Goal: Information Seeking & Learning: Learn about a topic

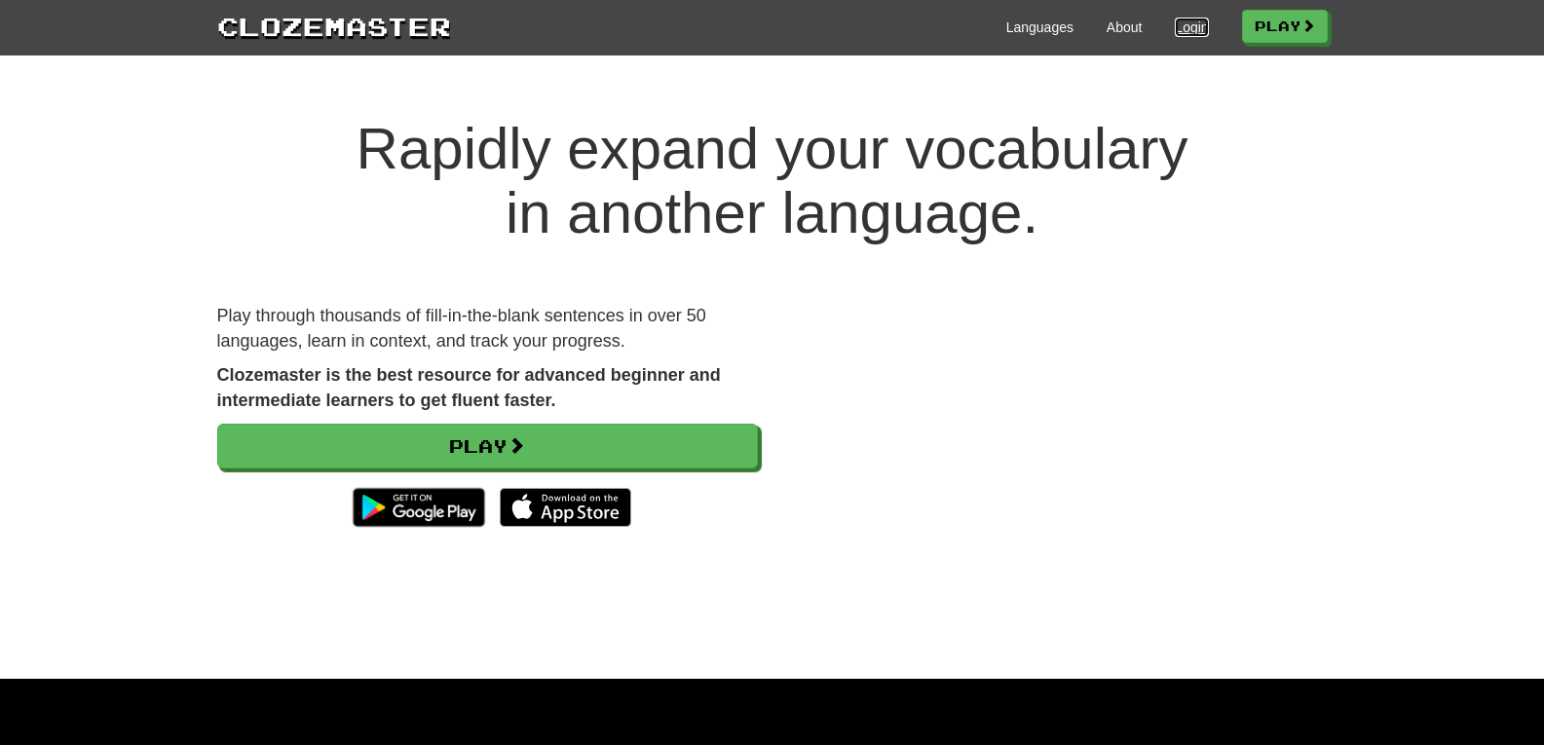
click at [1183, 30] on link "Login" at bounding box center [1191, 27] width 33 height 19
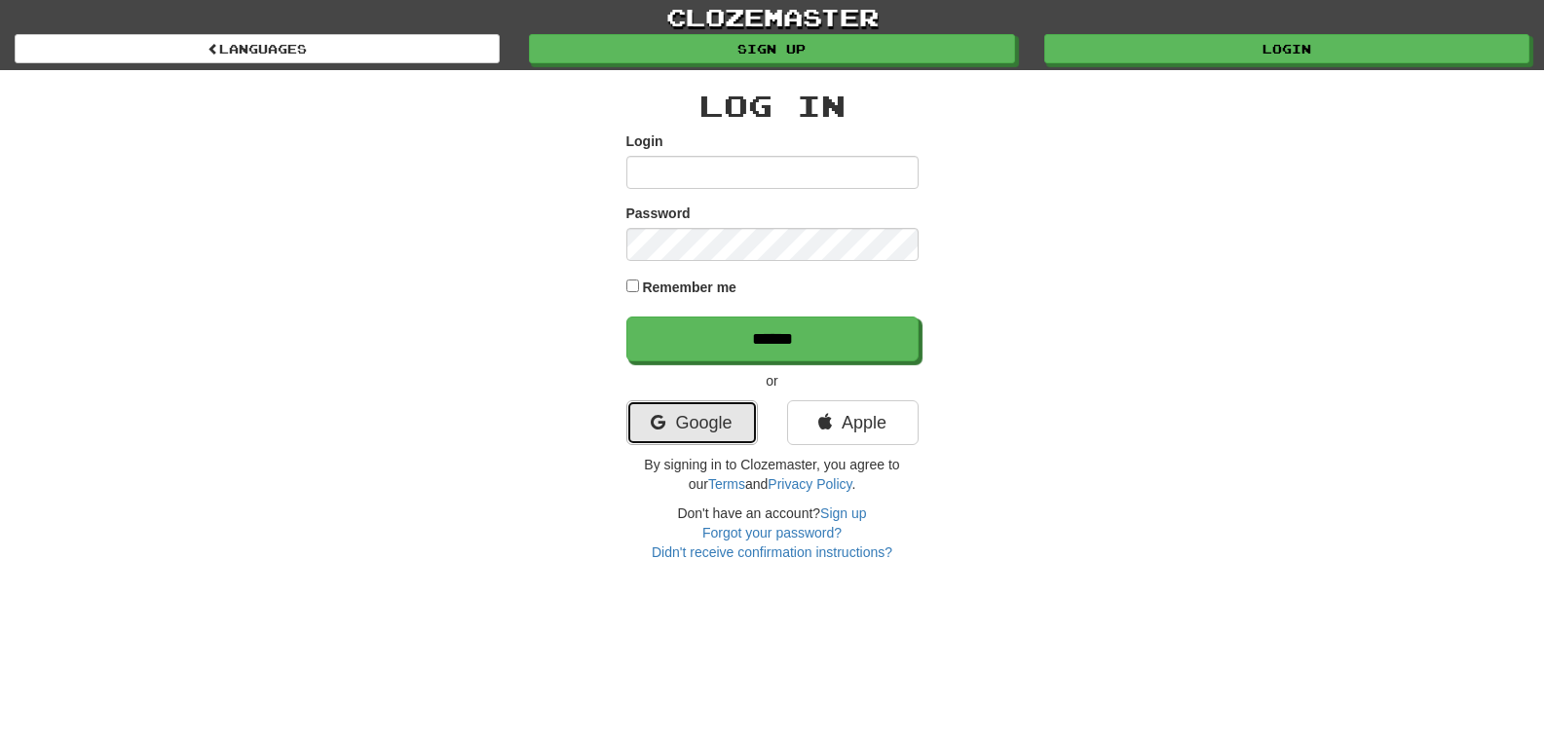
click at [707, 420] on link "Google" at bounding box center [692, 422] width 132 height 45
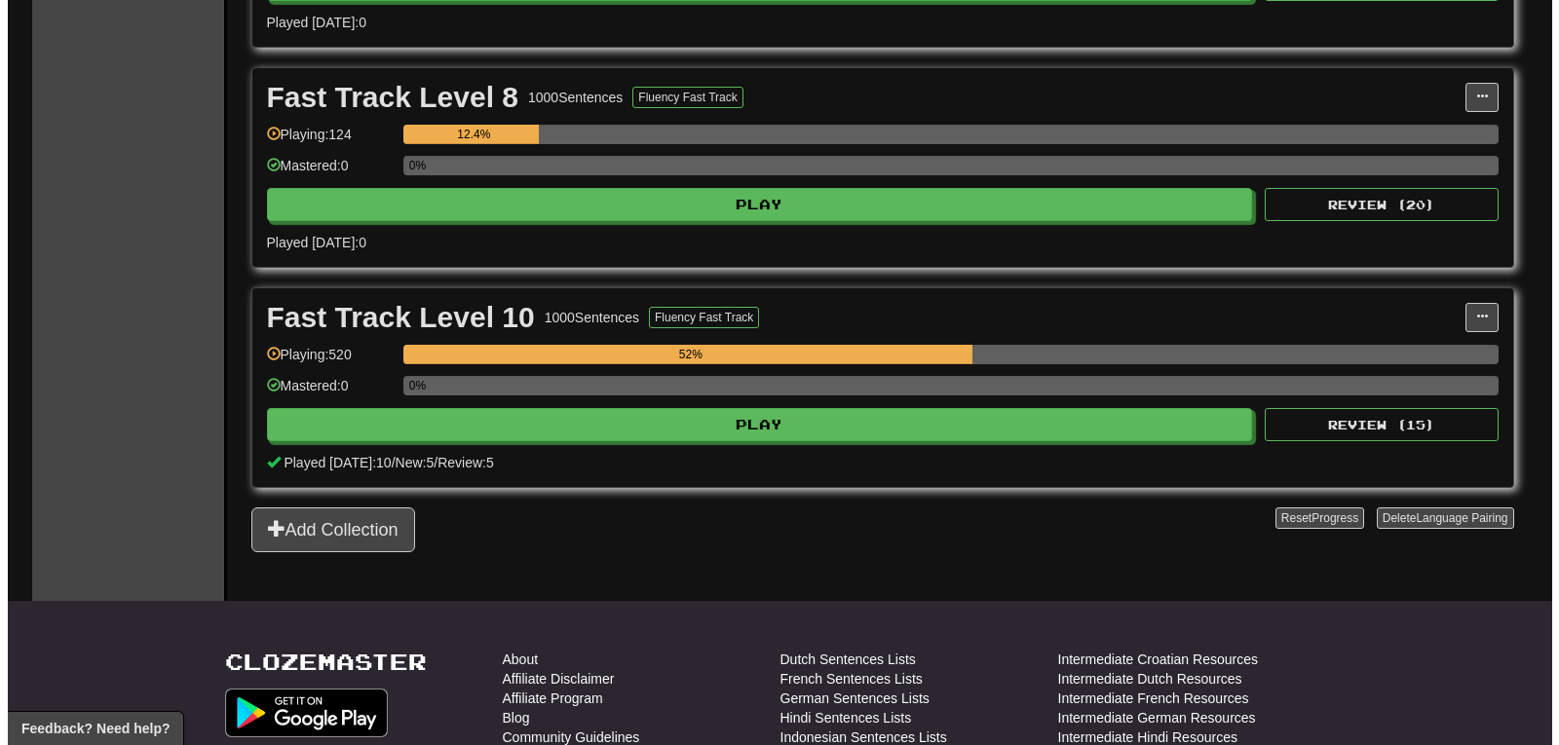
scroll to position [883, 0]
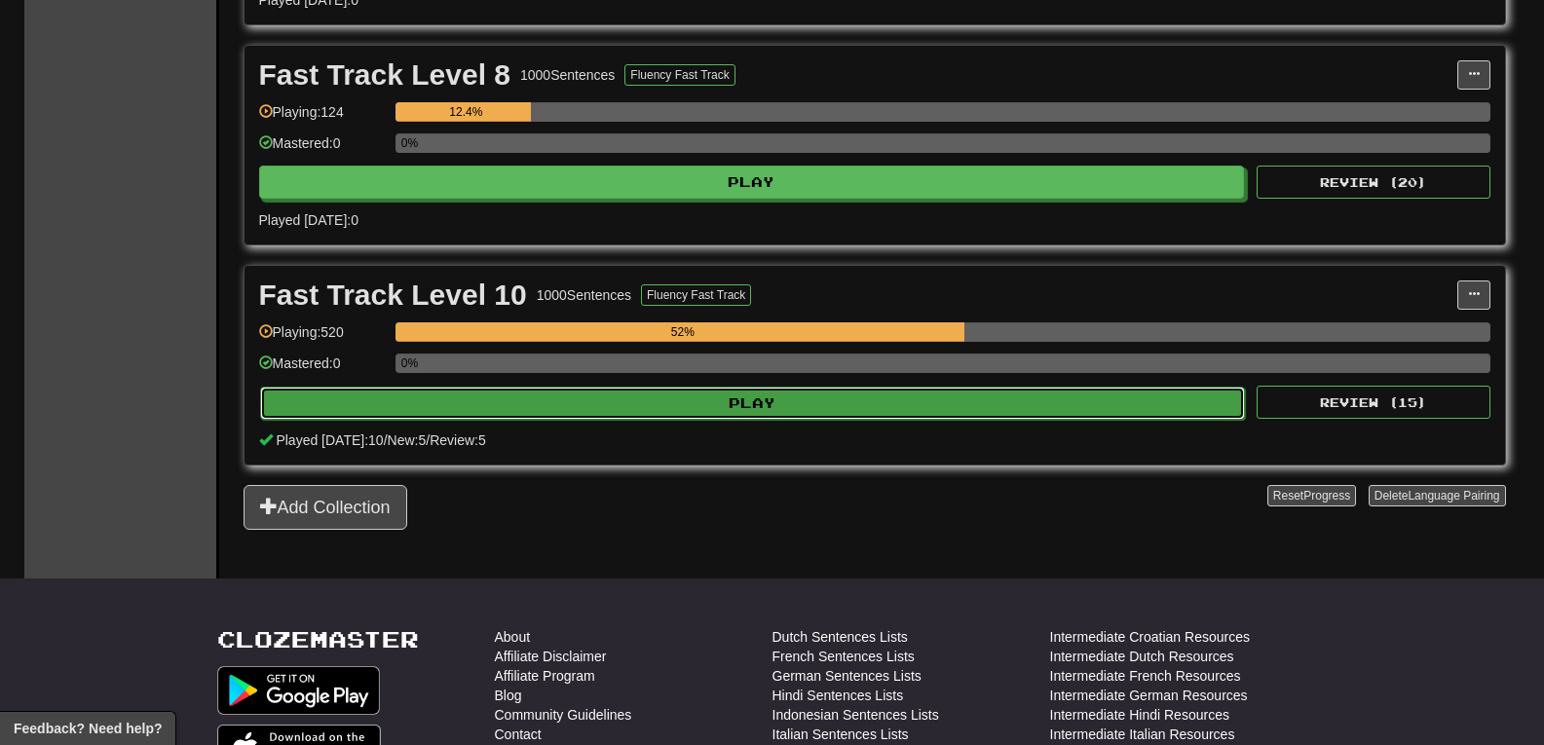
click at [869, 399] on button "Play" at bounding box center [753, 403] width 986 height 33
select select "**"
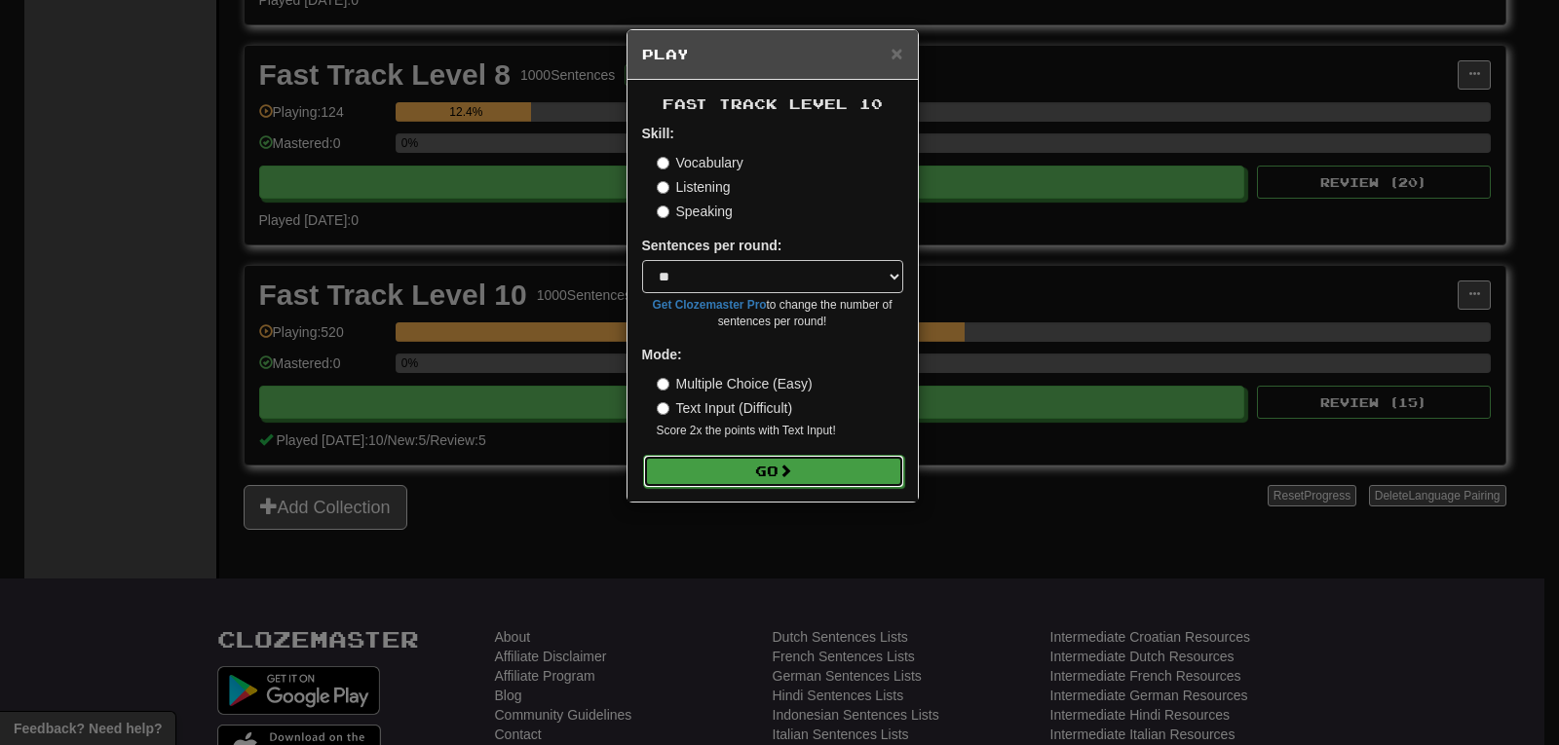
click at [748, 471] on button "Go" at bounding box center [773, 471] width 261 height 33
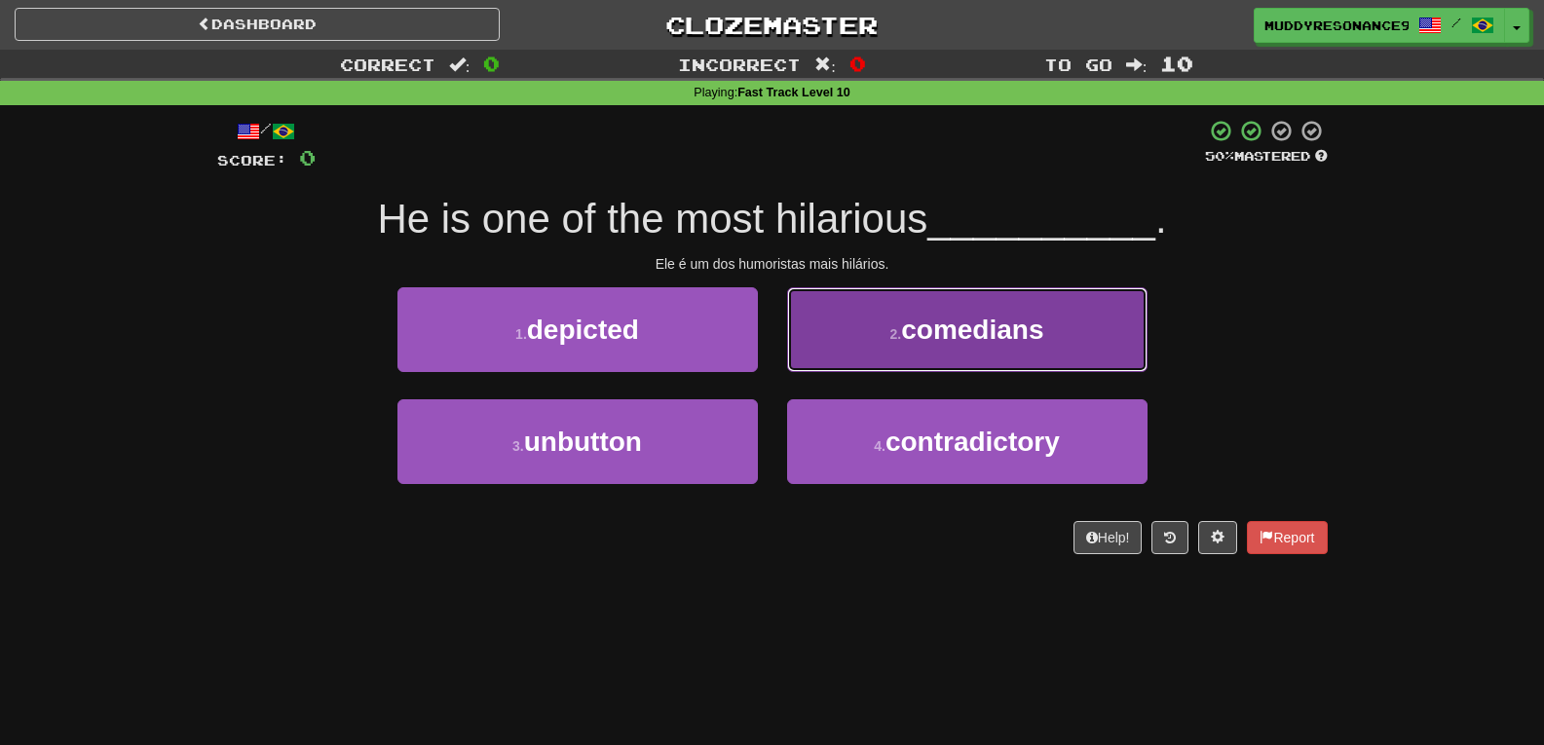
click at [931, 311] on button "2 . comedians" at bounding box center [967, 329] width 360 height 85
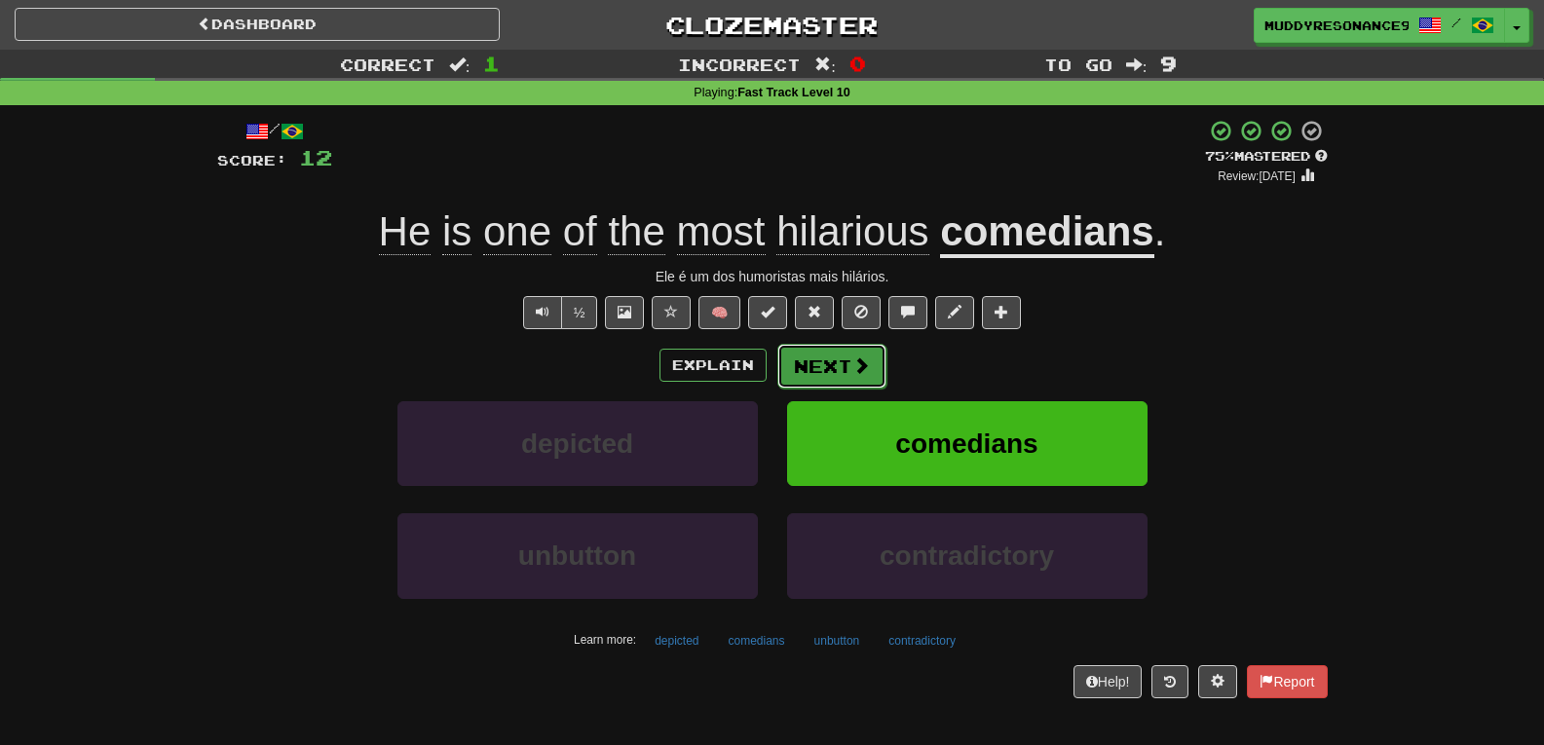
click at [831, 364] on button "Next" at bounding box center [831, 366] width 109 height 45
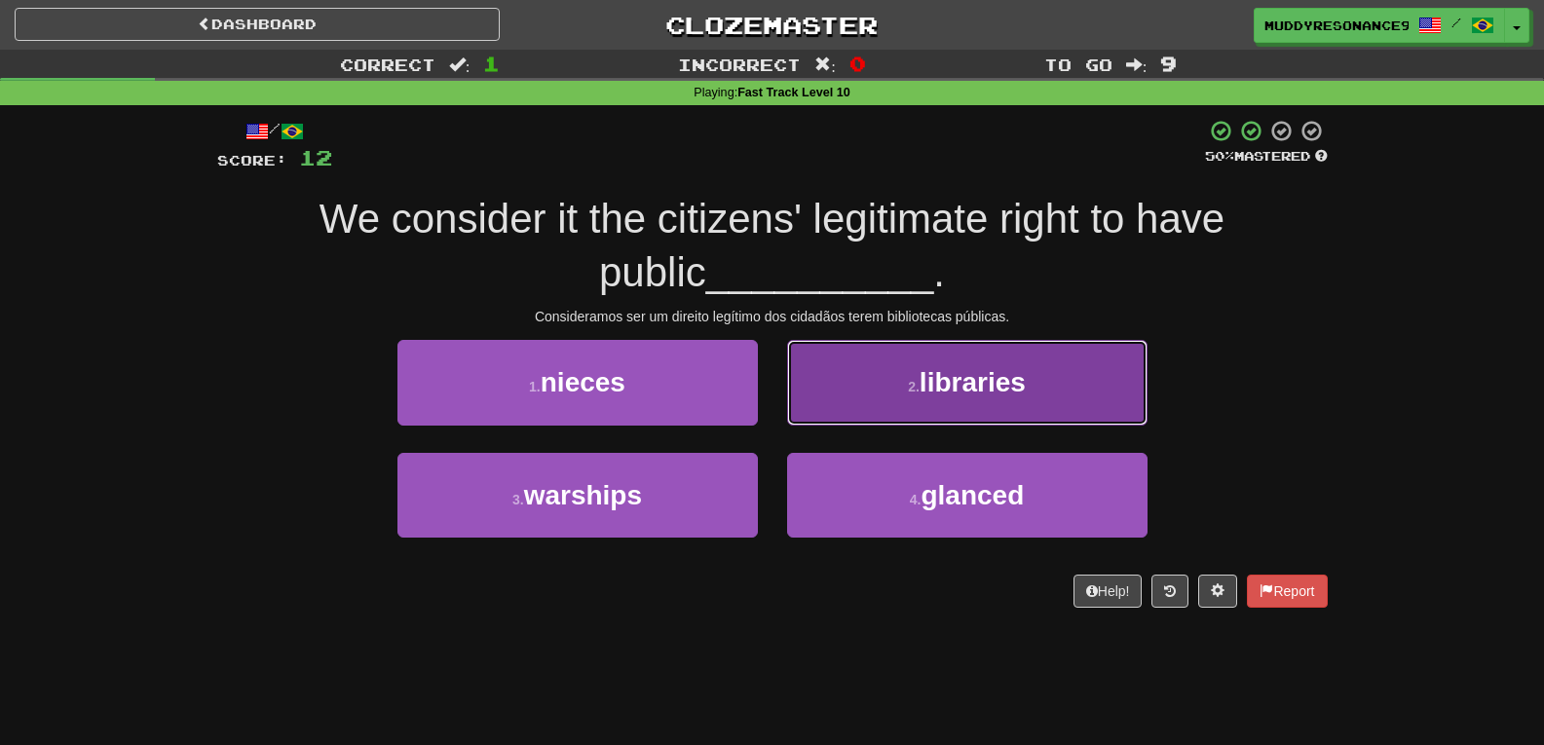
click at [987, 405] on button "2 . libraries" at bounding box center [967, 382] width 360 height 85
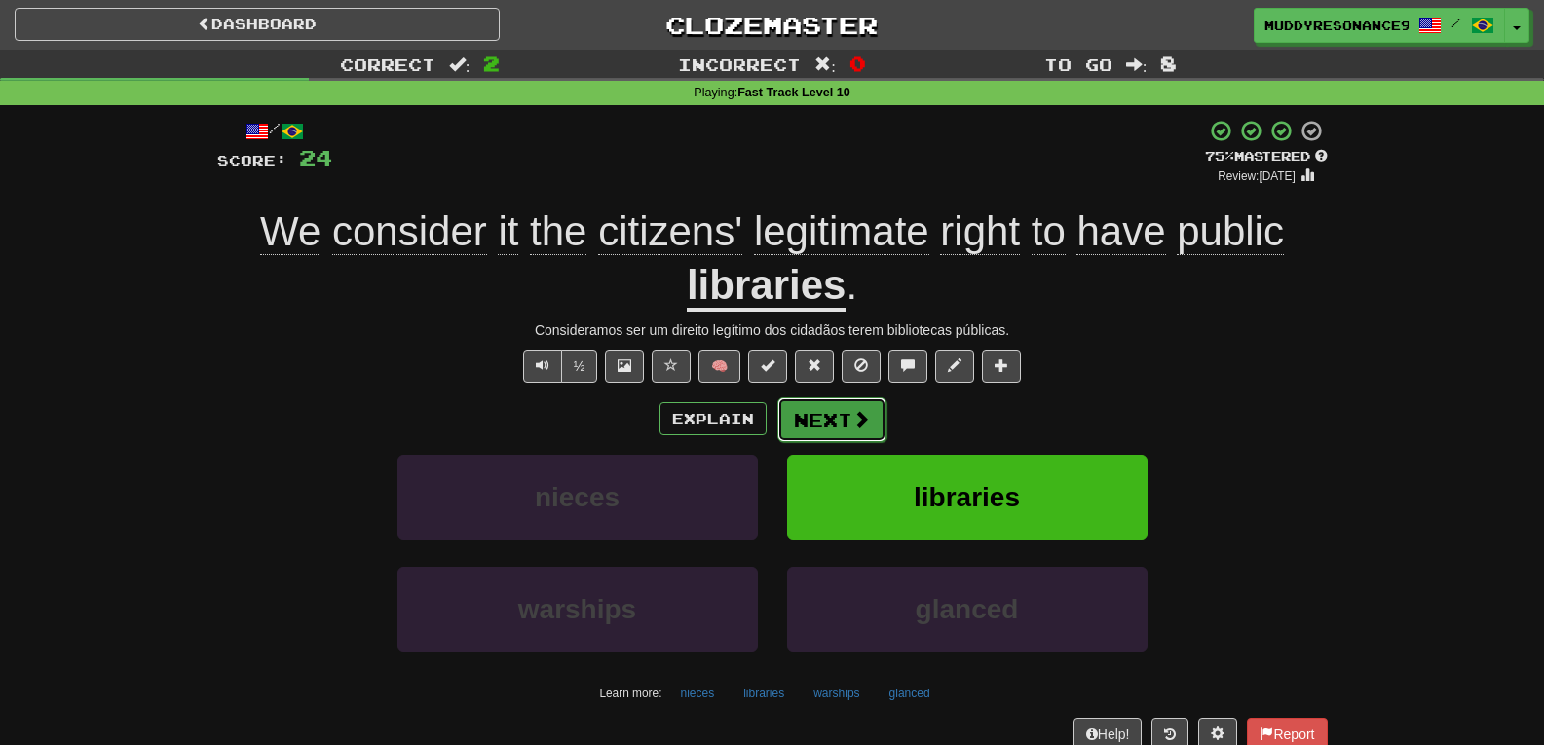
click at [841, 412] on button "Next" at bounding box center [831, 419] width 109 height 45
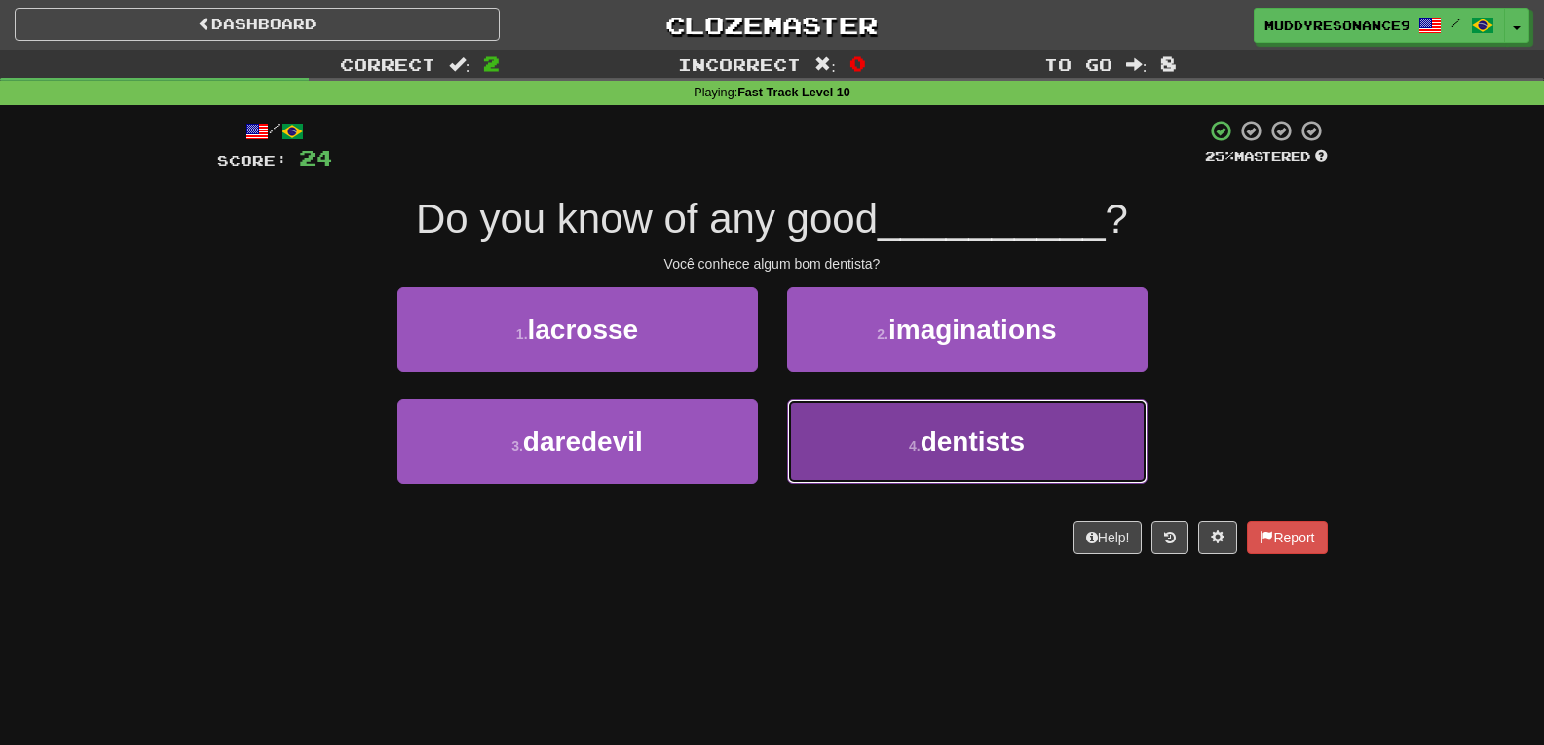
click at [863, 420] on button "4 . dentists" at bounding box center [967, 441] width 360 height 85
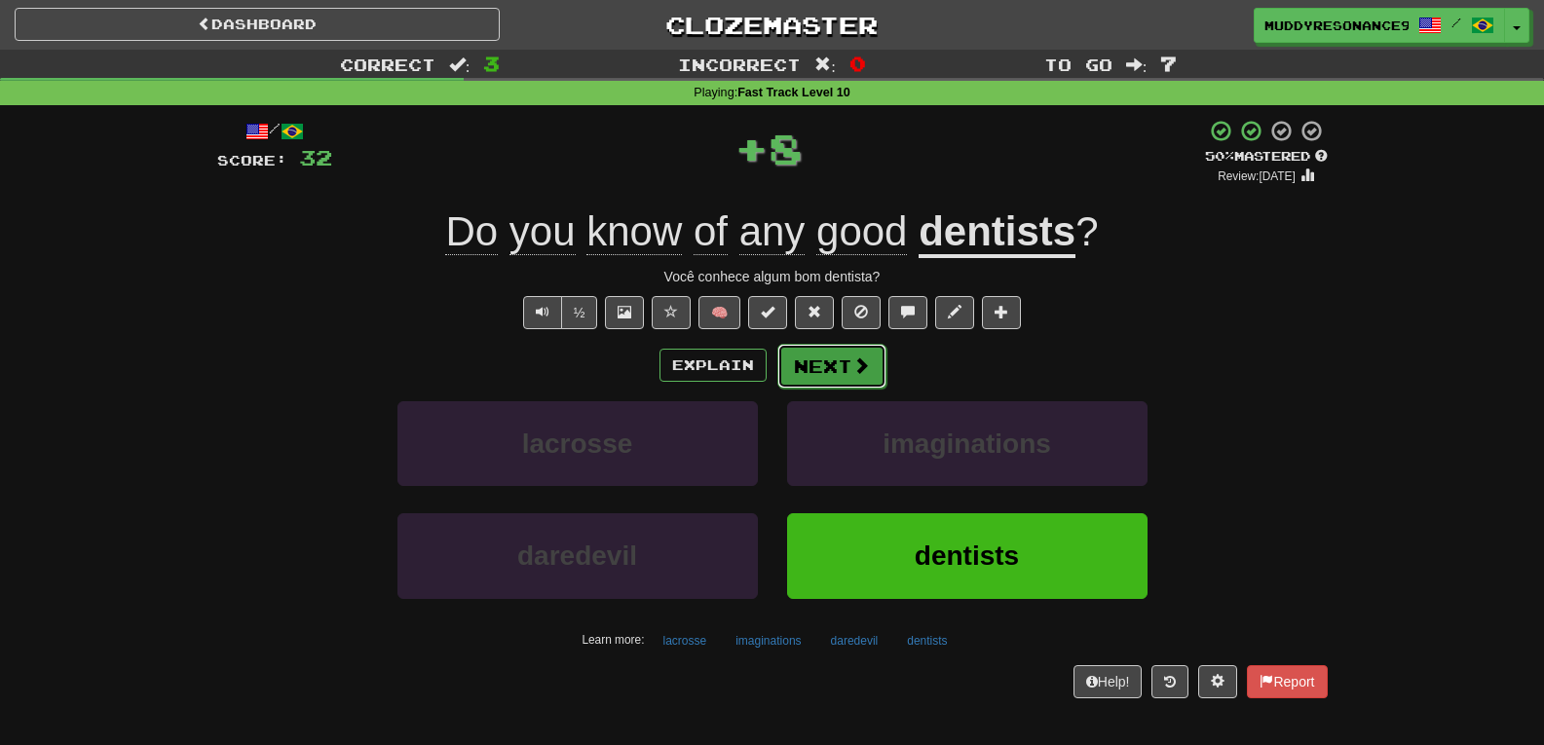
click at [830, 359] on button "Next" at bounding box center [831, 366] width 109 height 45
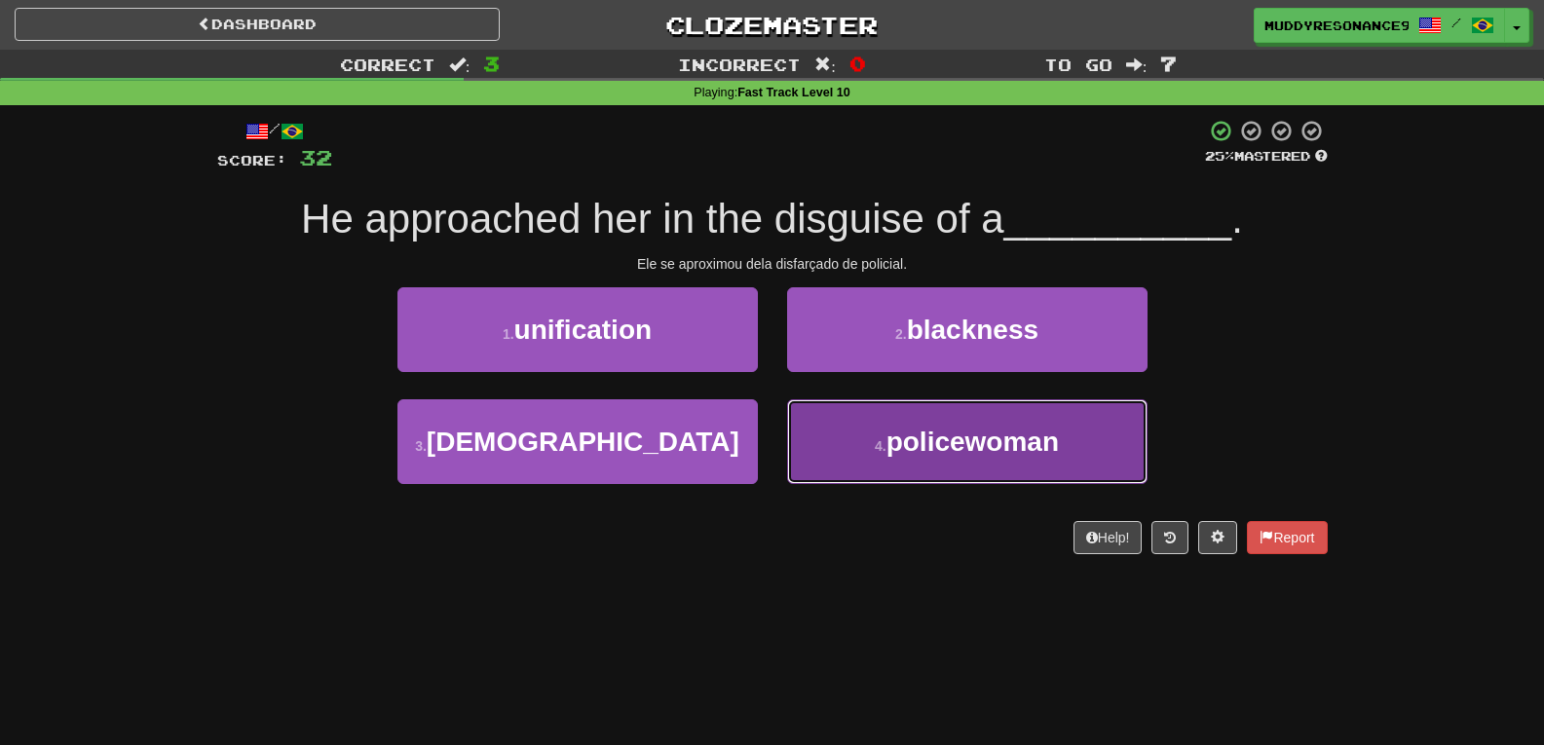
click at [917, 458] on button "4 . policewoman" at bounding box center [967, 441] width 360 height 85
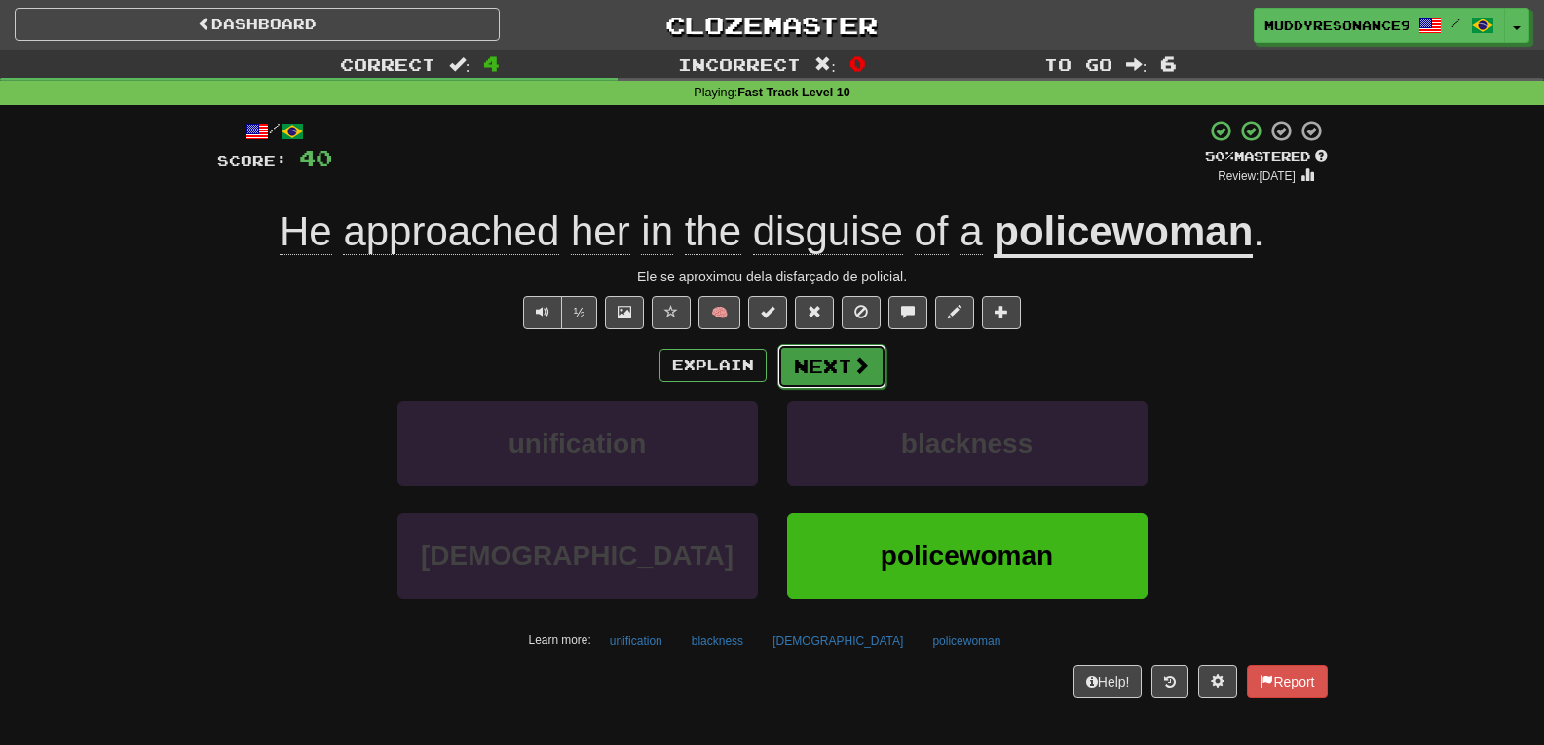
click at [838, 369] on button "Next" at bounding box center [831, 366] width 109 height 45
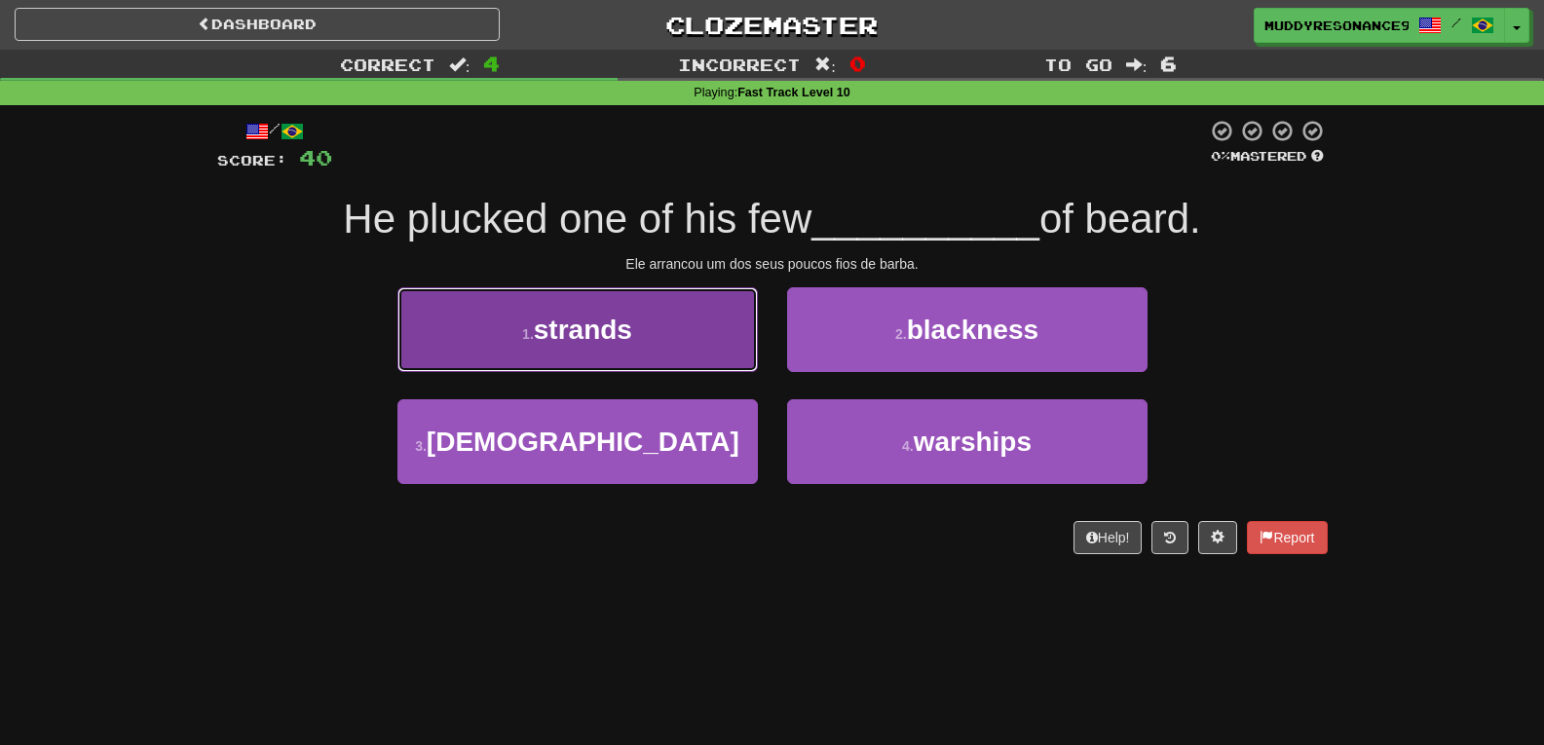
click at [652, 353] on button "1 . strands" at bounding box center [577, 329] width 360 height 85
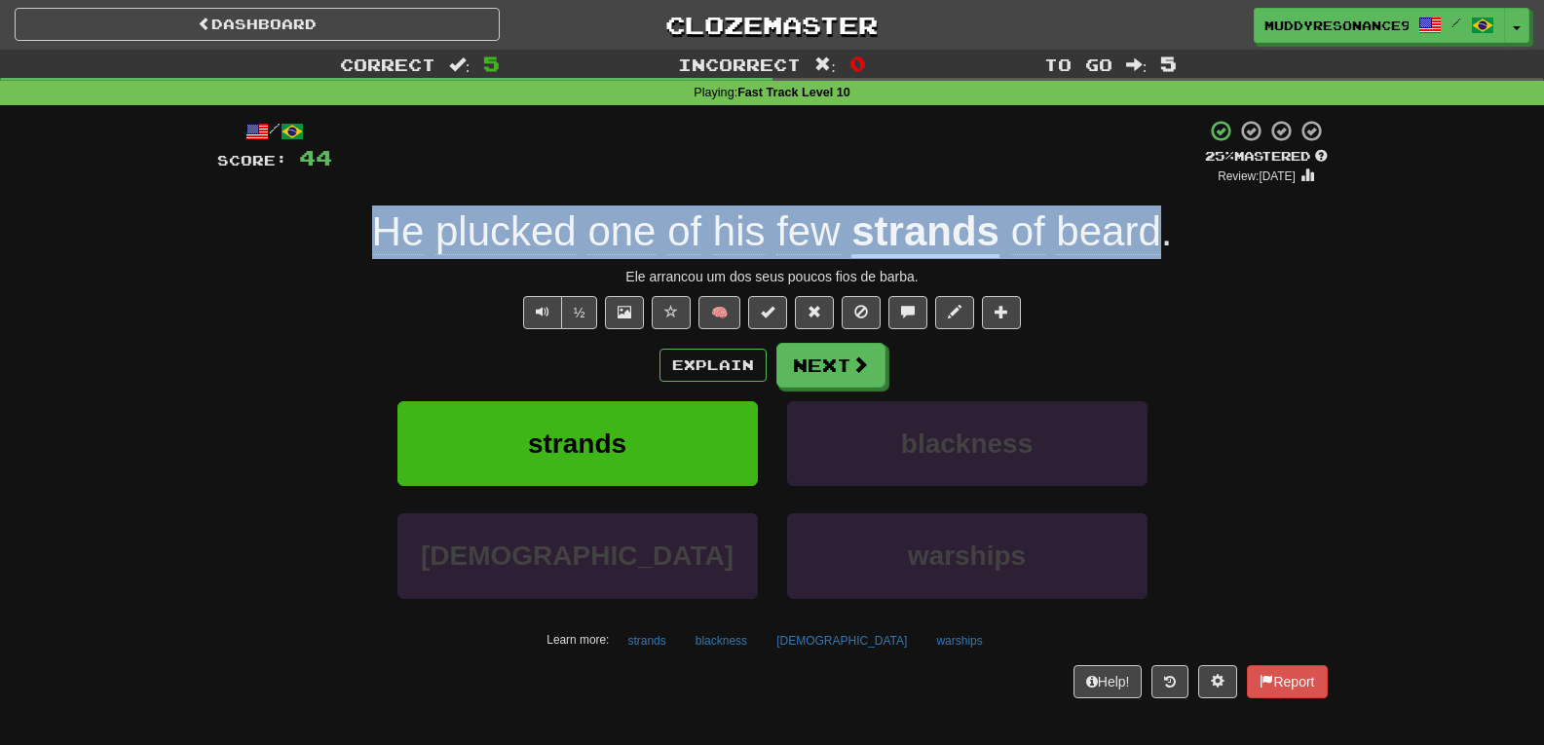
drag, startPoint x: 1161, startPoint y: 234, endPoint x: 378, endPoint y: 221, distance: 783.4
click at [378, 221] on div "He plucked one of his few strands of beard ." at bounding box center [772, 233] width 1111 height 54
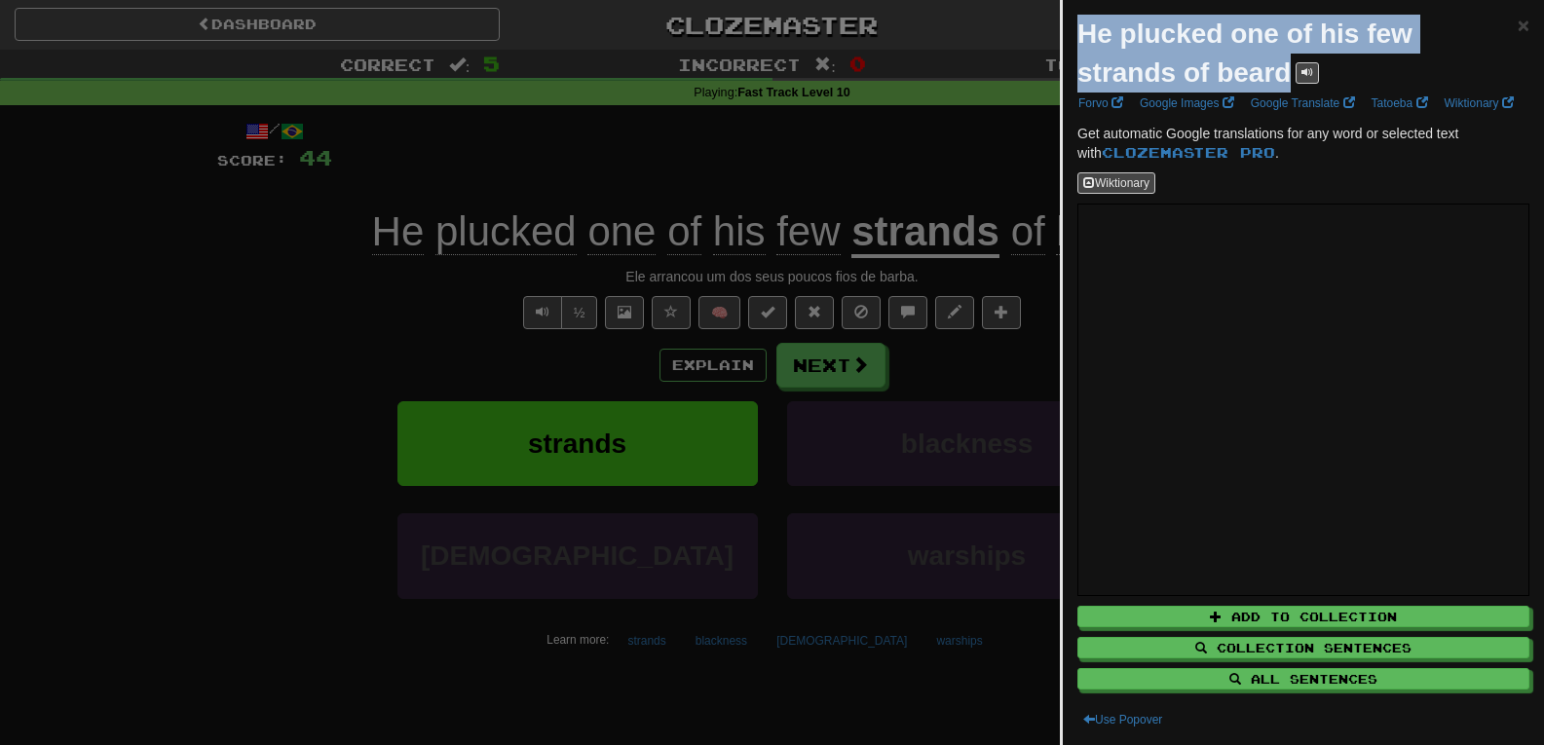
drag, startPoint x: 1079, startPoint y: 27, endPoint x: 1292, endPoint y: 86, distance: 220.3
click at [1292, 86] on div "He plucked one of his few strands of beard" at bounding box center [1297, 54] width 440 height 78
copy strong "He plucked one of his few strands of beard"
drag, startPoint x: 760, startPoint y: 173, endPoint x: 792, endPoint y: 188, distance: 35.3
click at [759, 173] on div at bounding box center [772, 372] width 1544 height 745
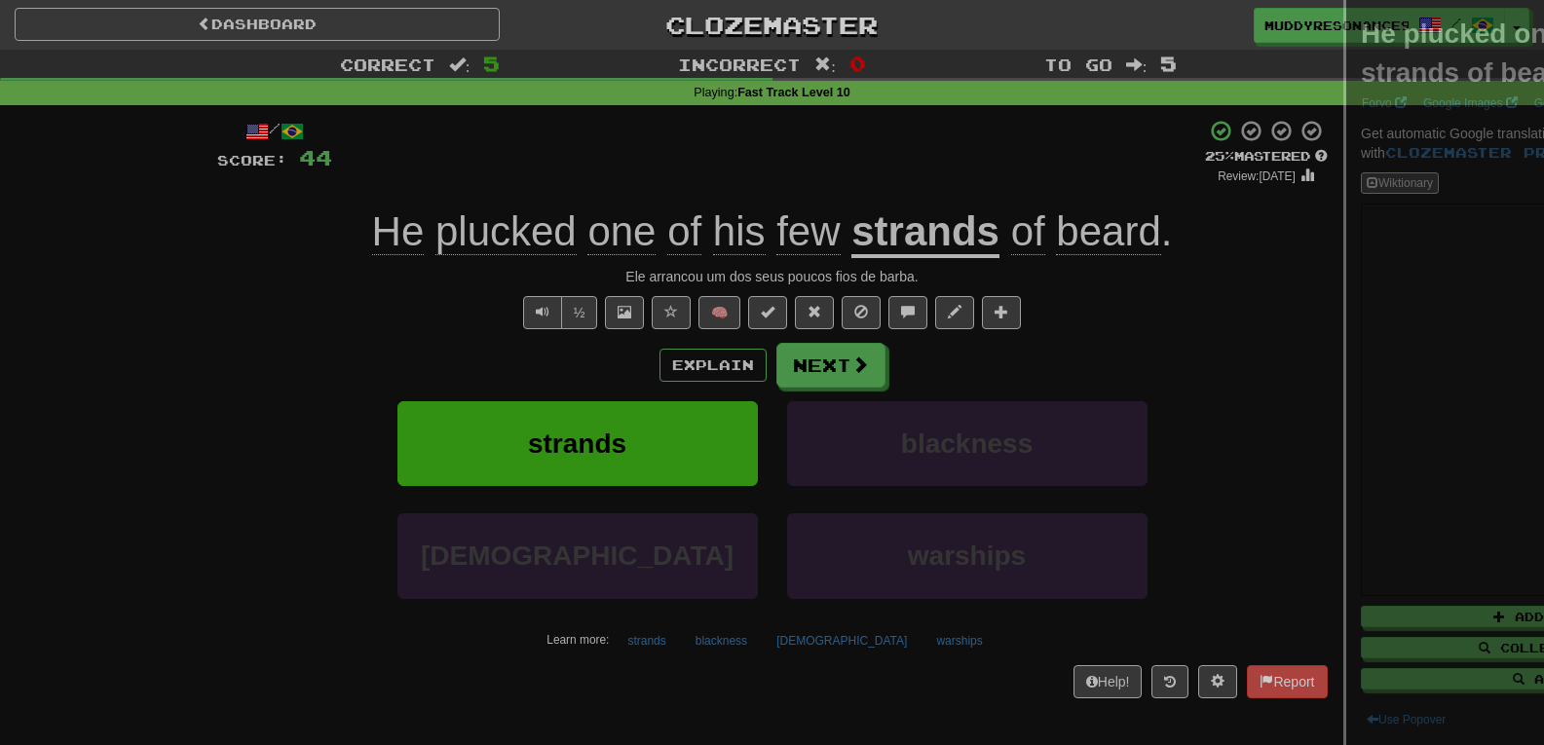
click at [798, 188] on div at bounding box center [772, 372] width 1544 height 745
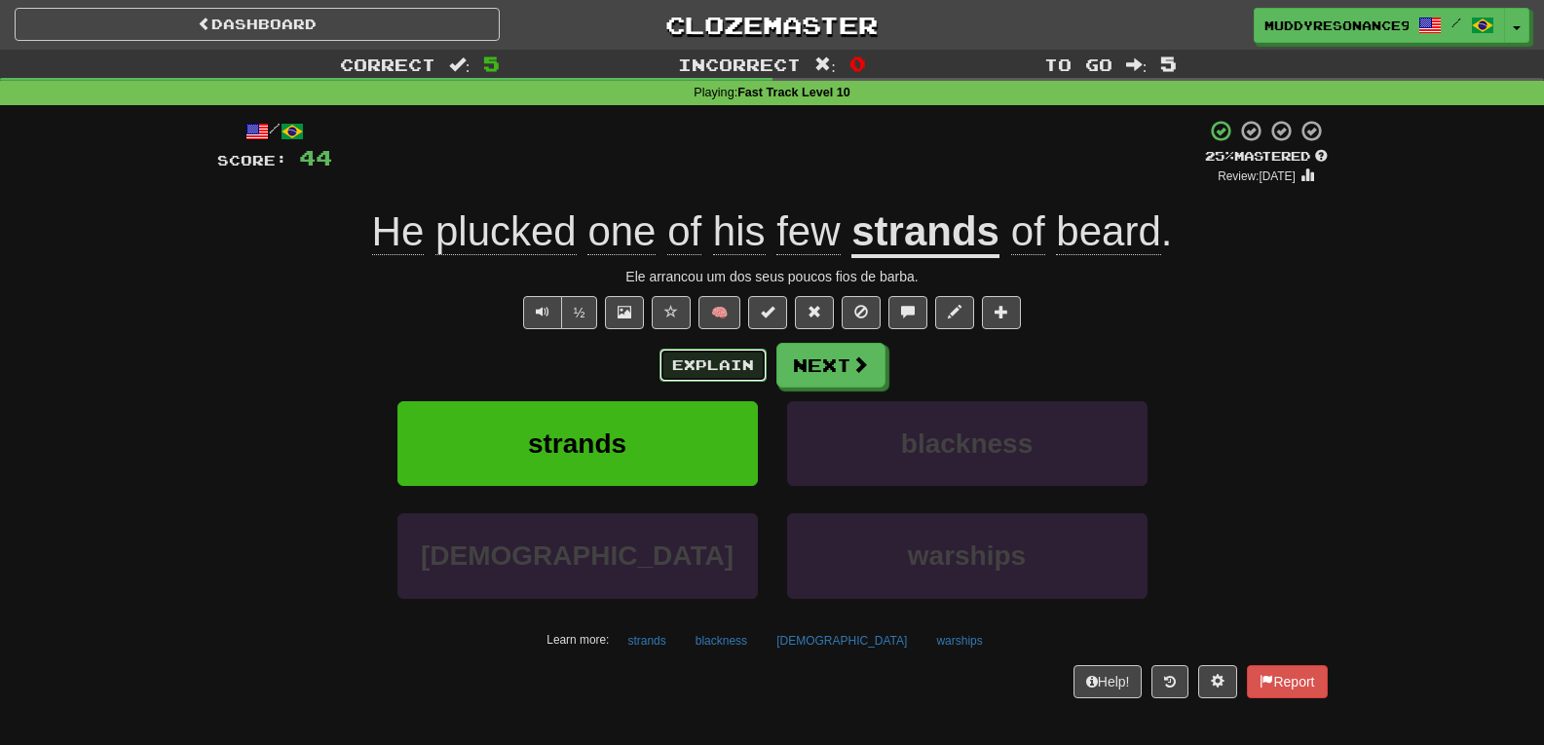
click at [711, 374] on button "Explain" at bounding box center [713, 365] width 107 height 33
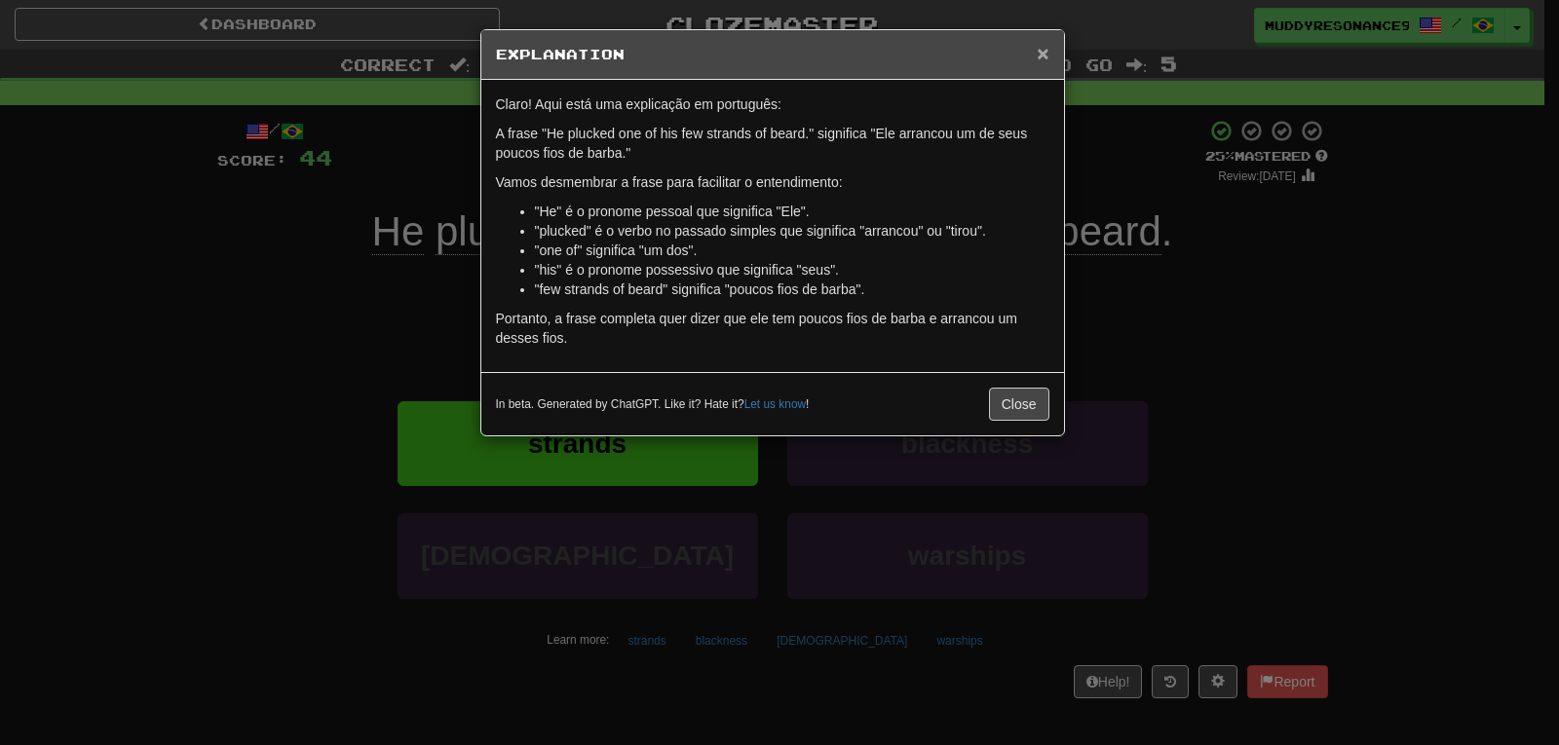
click at [1040, 57] on span "×" at bounding box center [1043, 53] width 12 height 22
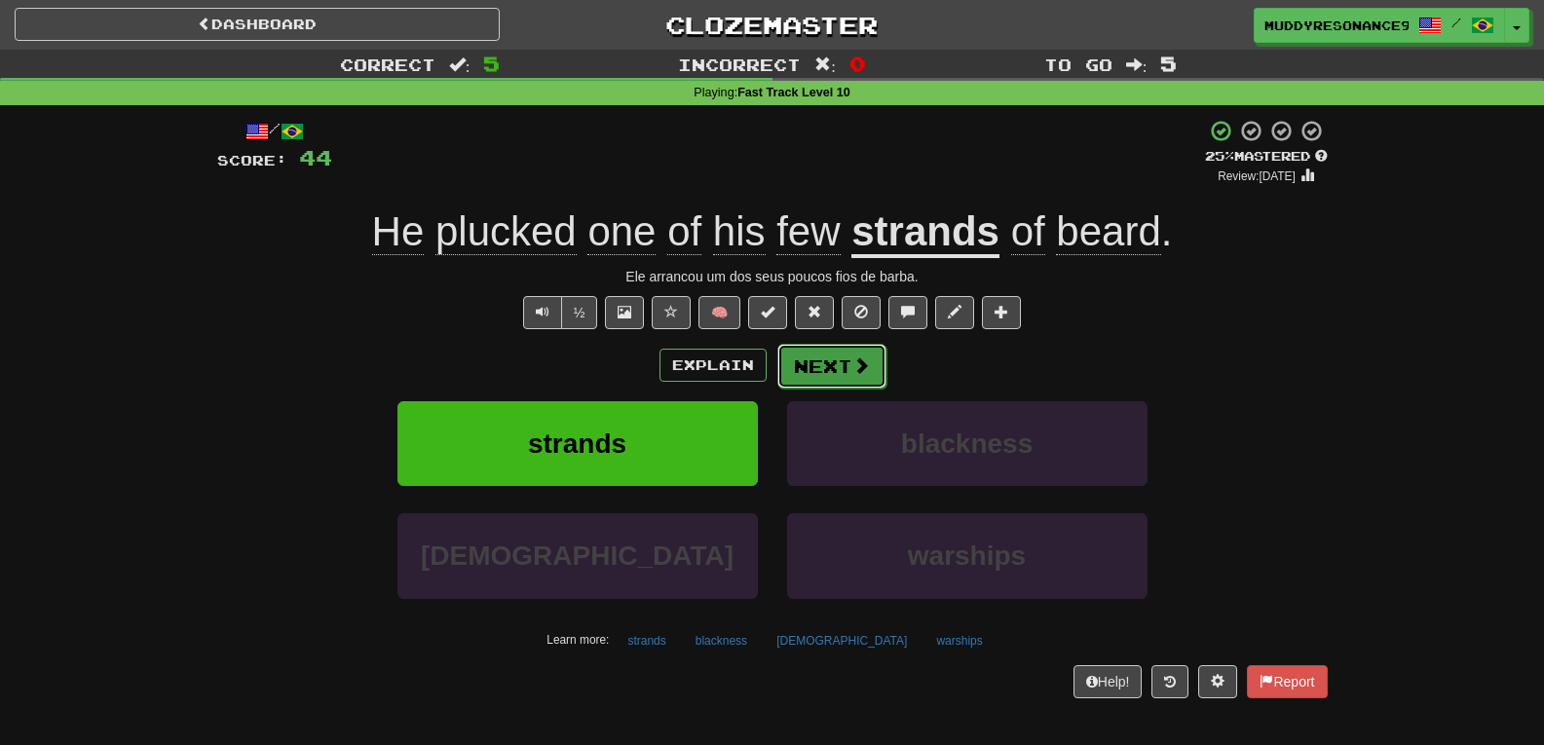
click at [833, 382] on button "Next" at bounding box center [831, 366] width 109 height 45
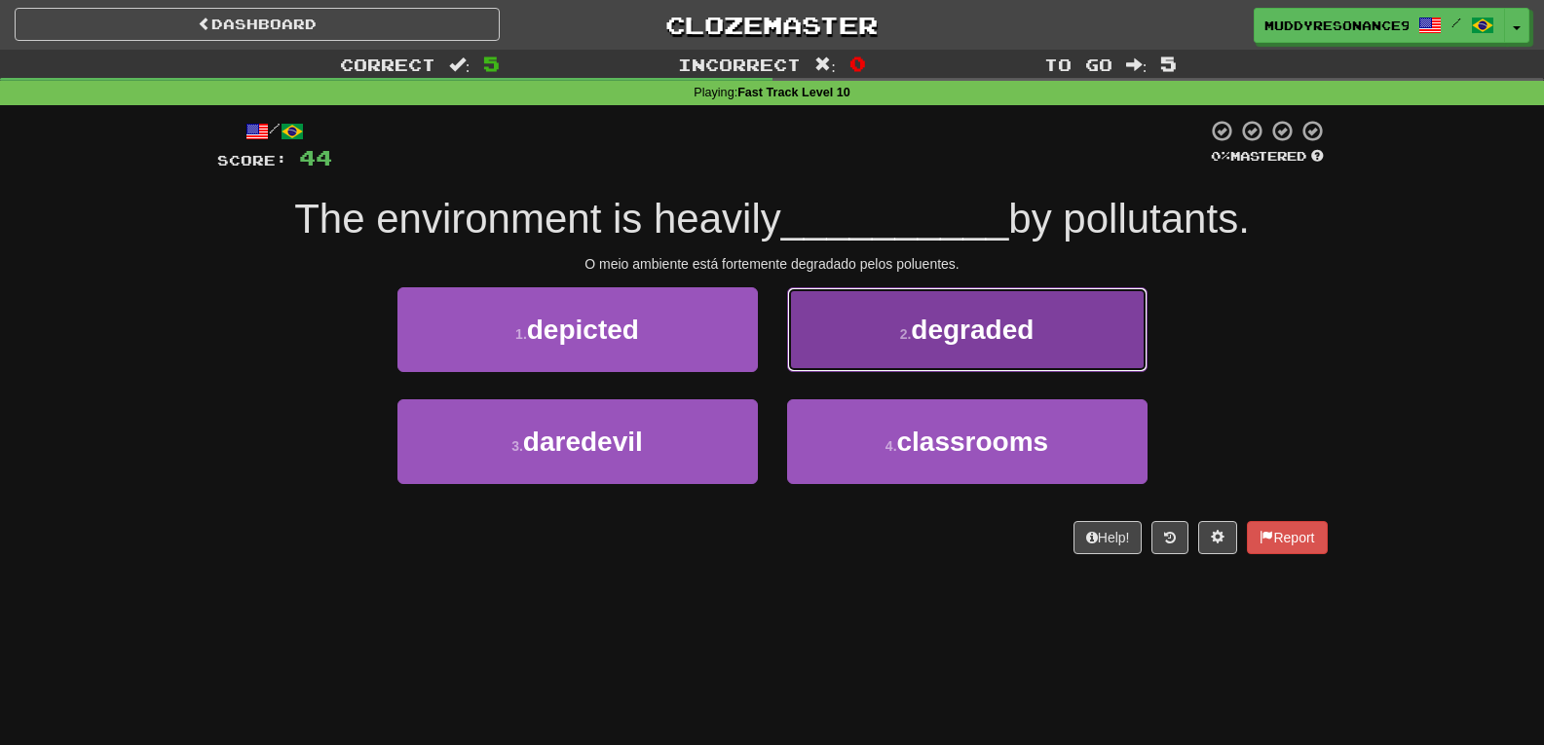
click at [915, 321] on span "degraded" at bounding box center [972, 330] width 123 height 30
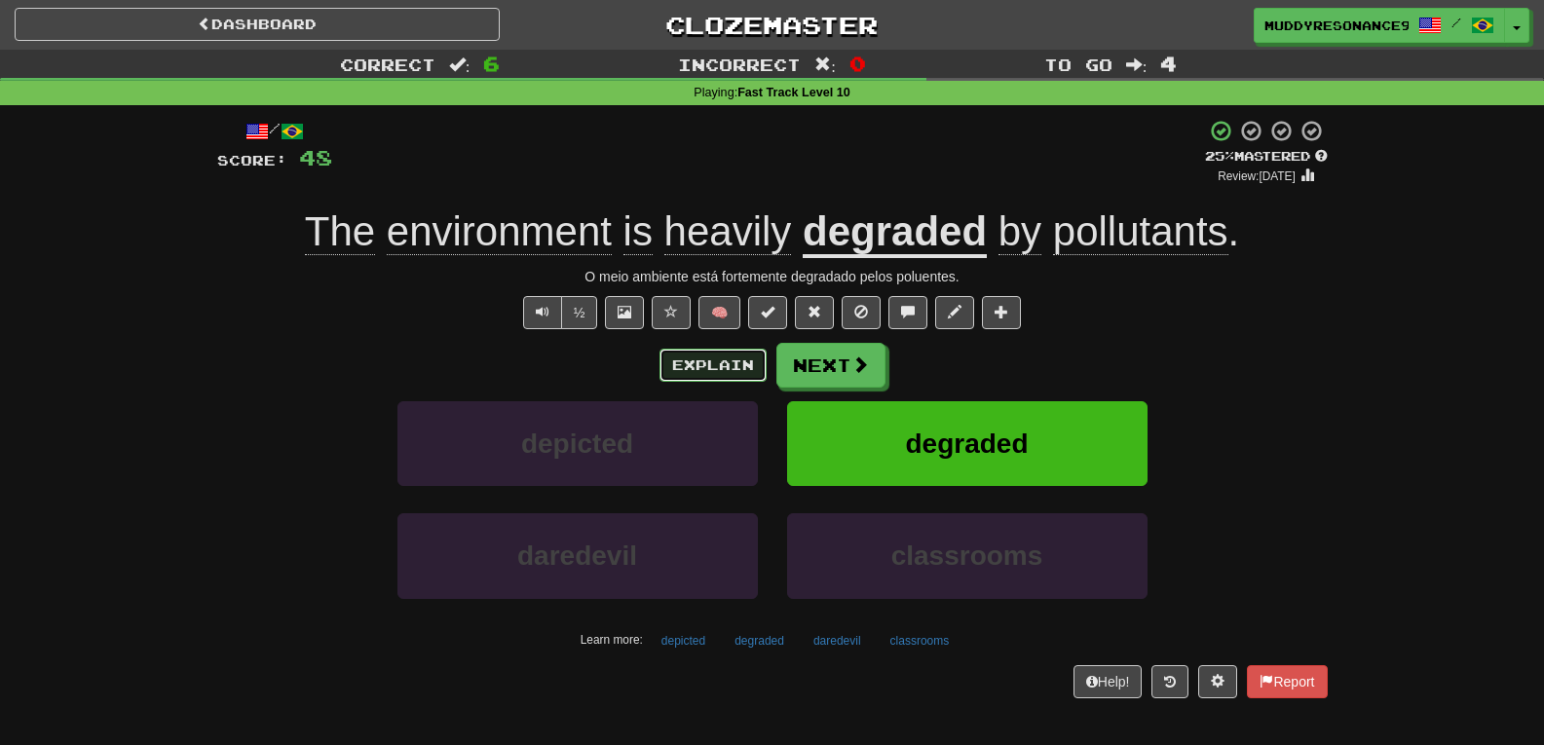
click at [710, 358] on button "Explain" at bounding box center [713, 365] width 107 height 33
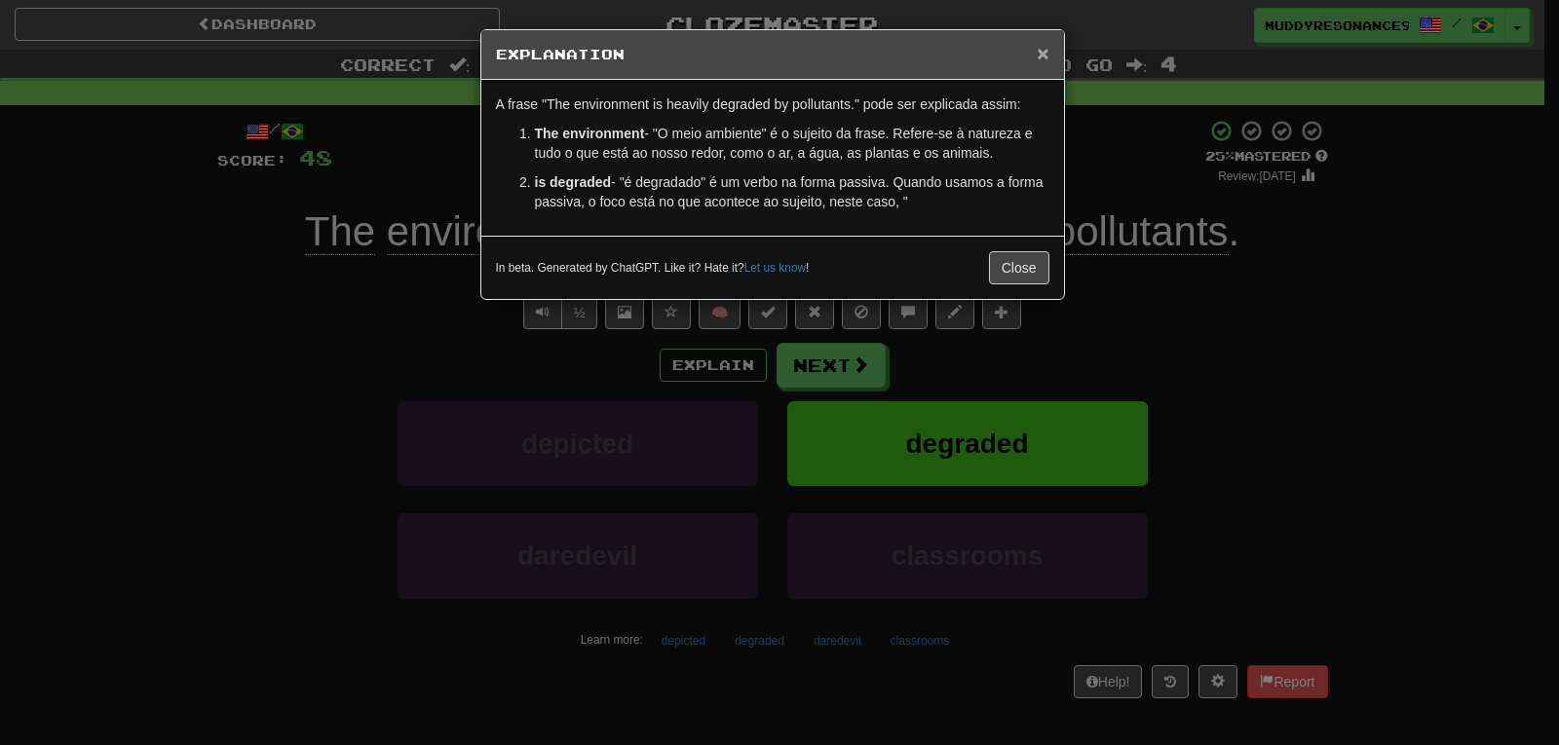
click at [1045, 55] on span "×" at bounding box center [1043, 53] width 12 height 22
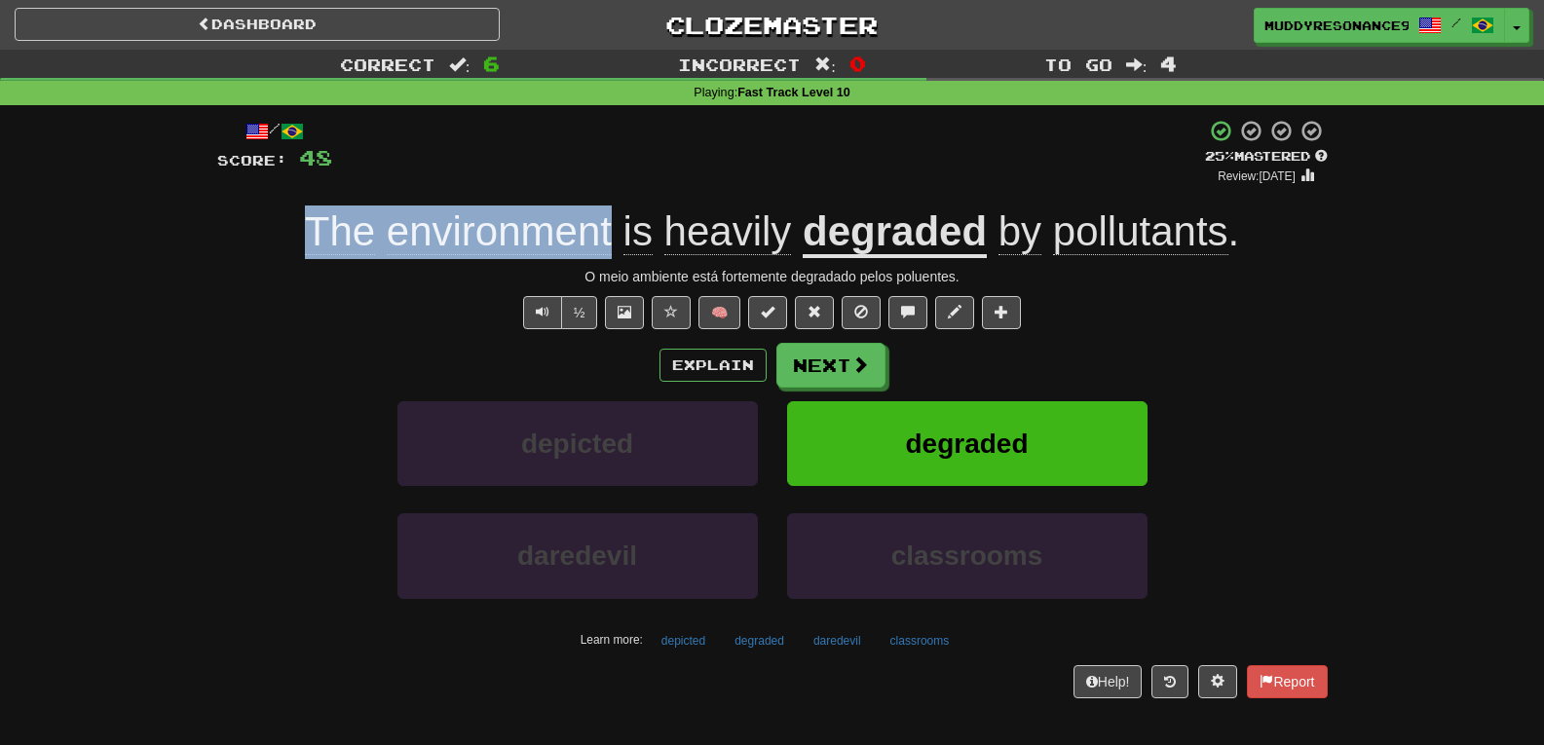
drag, startPoint x: 615, startPoint y: 222, endPoint x: 305, endPoint y: 252, distance: 311.3
click at [305, 252] on span "The environment is heavily" at bounding box center [554, 231] width 498 height 47
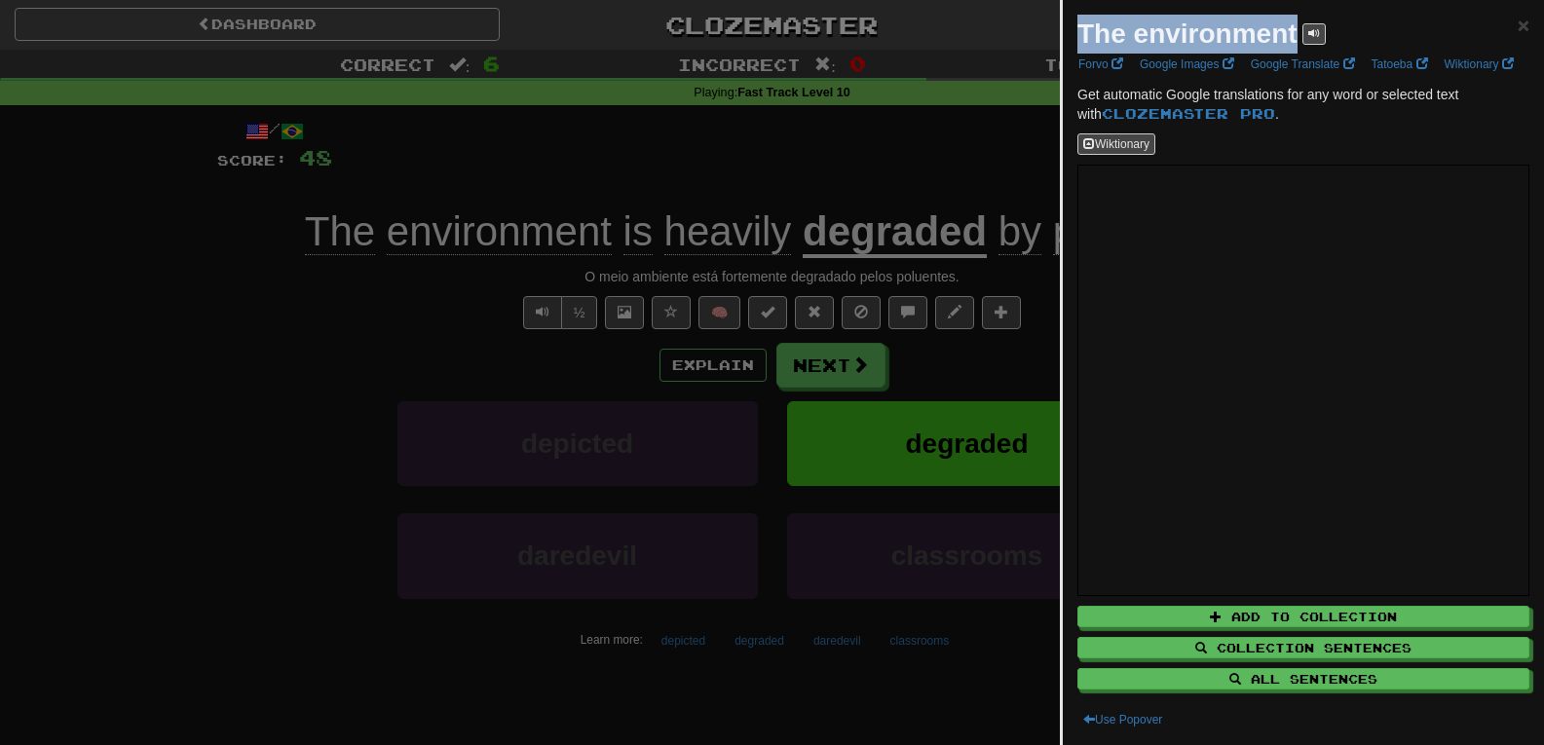
drag, startPoint x: 1083, startPoint y: 28, endPoint x: 1295, endPoint y: 51, distance: 212.6
click at [1295, 51] on div "The environment" at bounding box center [1201, 34] width 248 height 39
copy strong "The environment"
click at [810, 336] on div at bounding box center [772, 372] width 1544 height 745
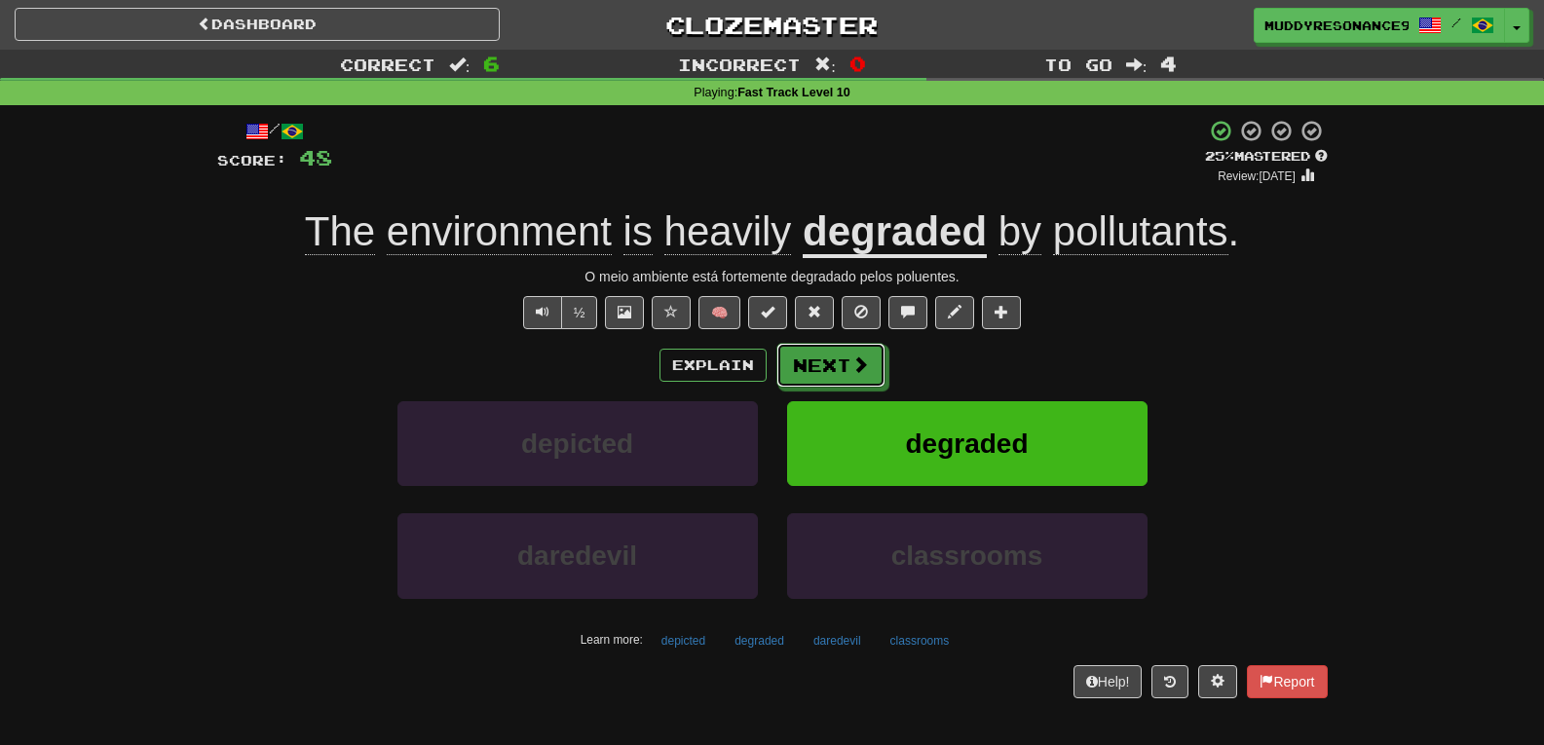
click at [827, 366] on button "Next" at bounding box center [830, 365] width 109 height 45
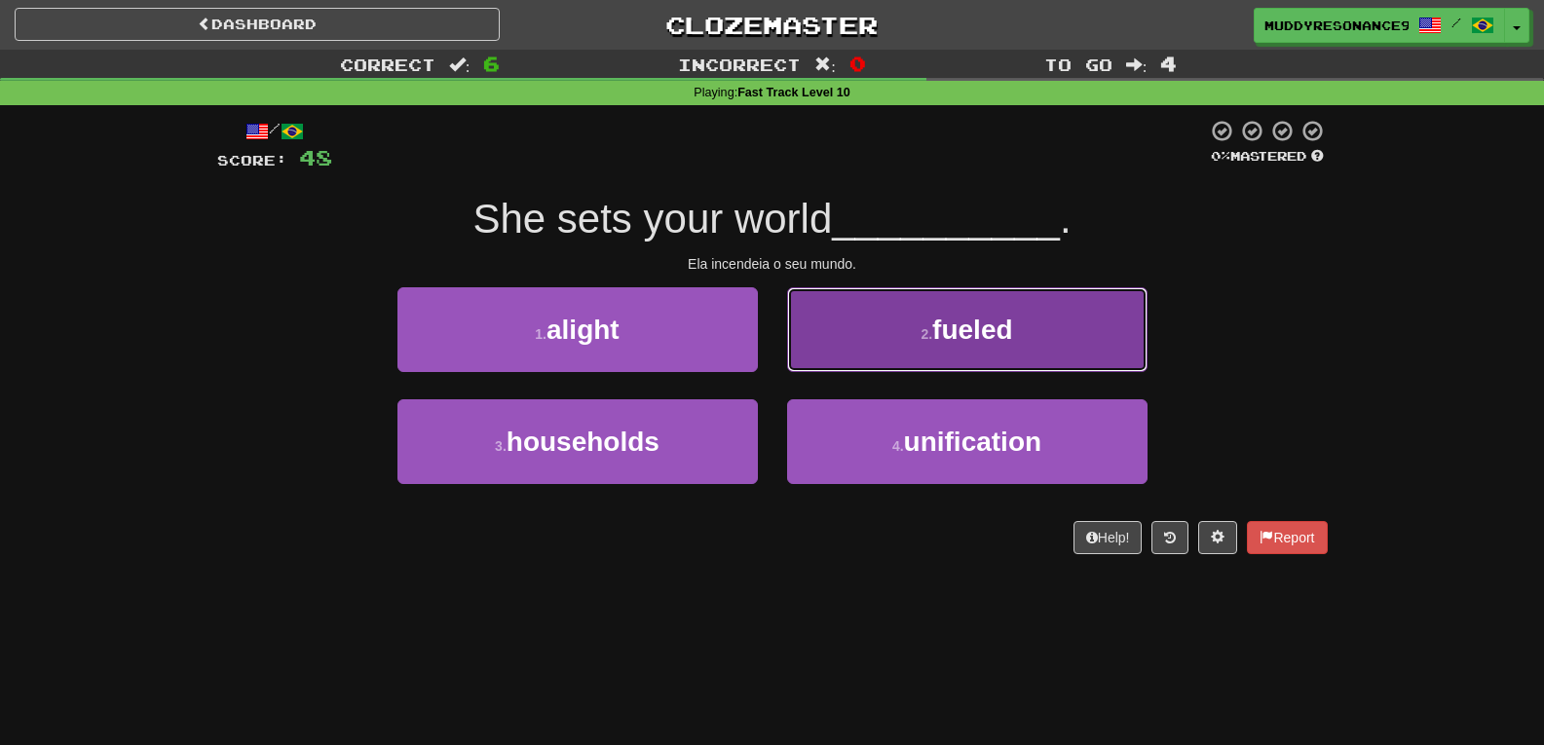
click at [937, 342] on span "fueled" at bounding box center [972, 330] width 80 height 30
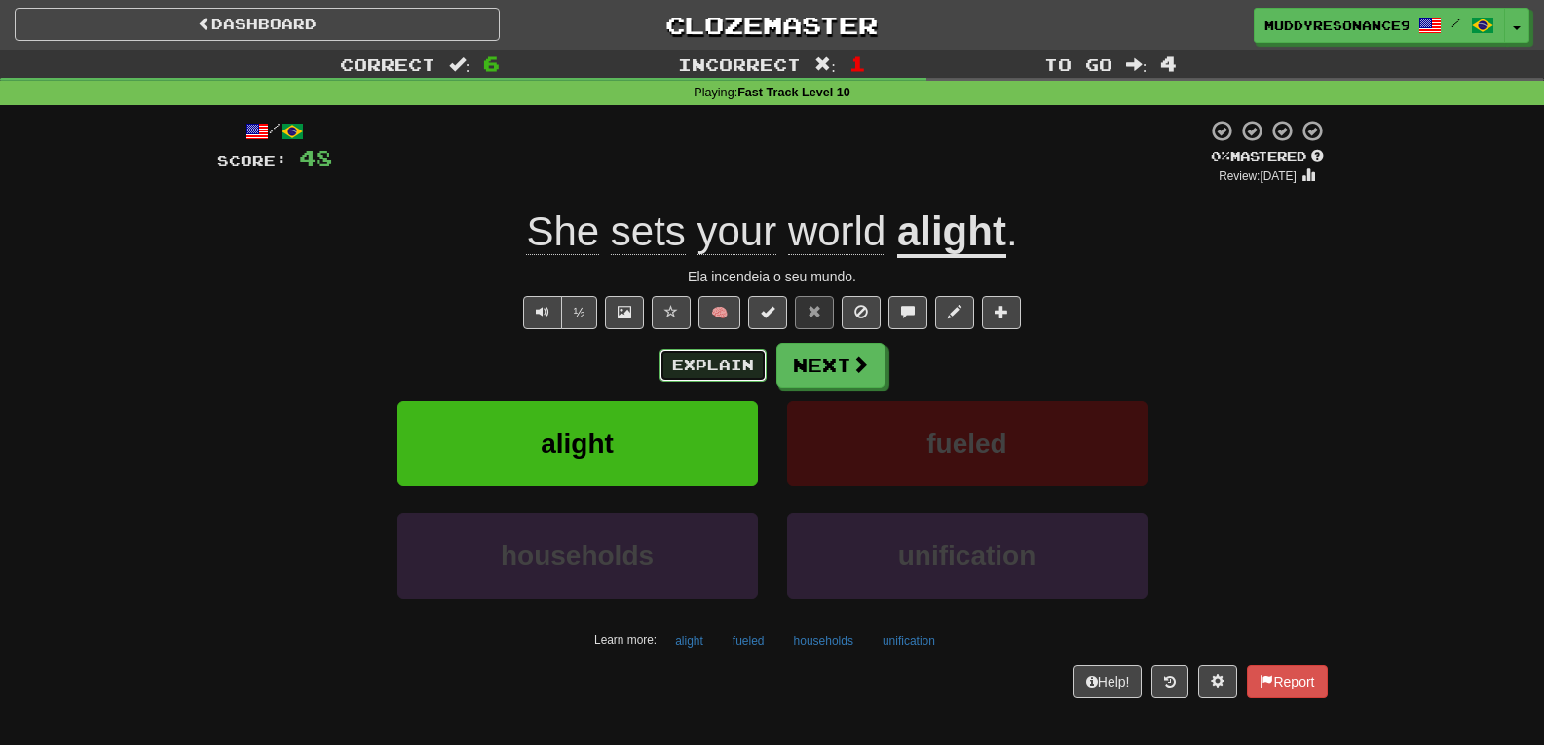
click at [737, 359] on button "Explain" at bounding box center [713, 365] width 107 height 33
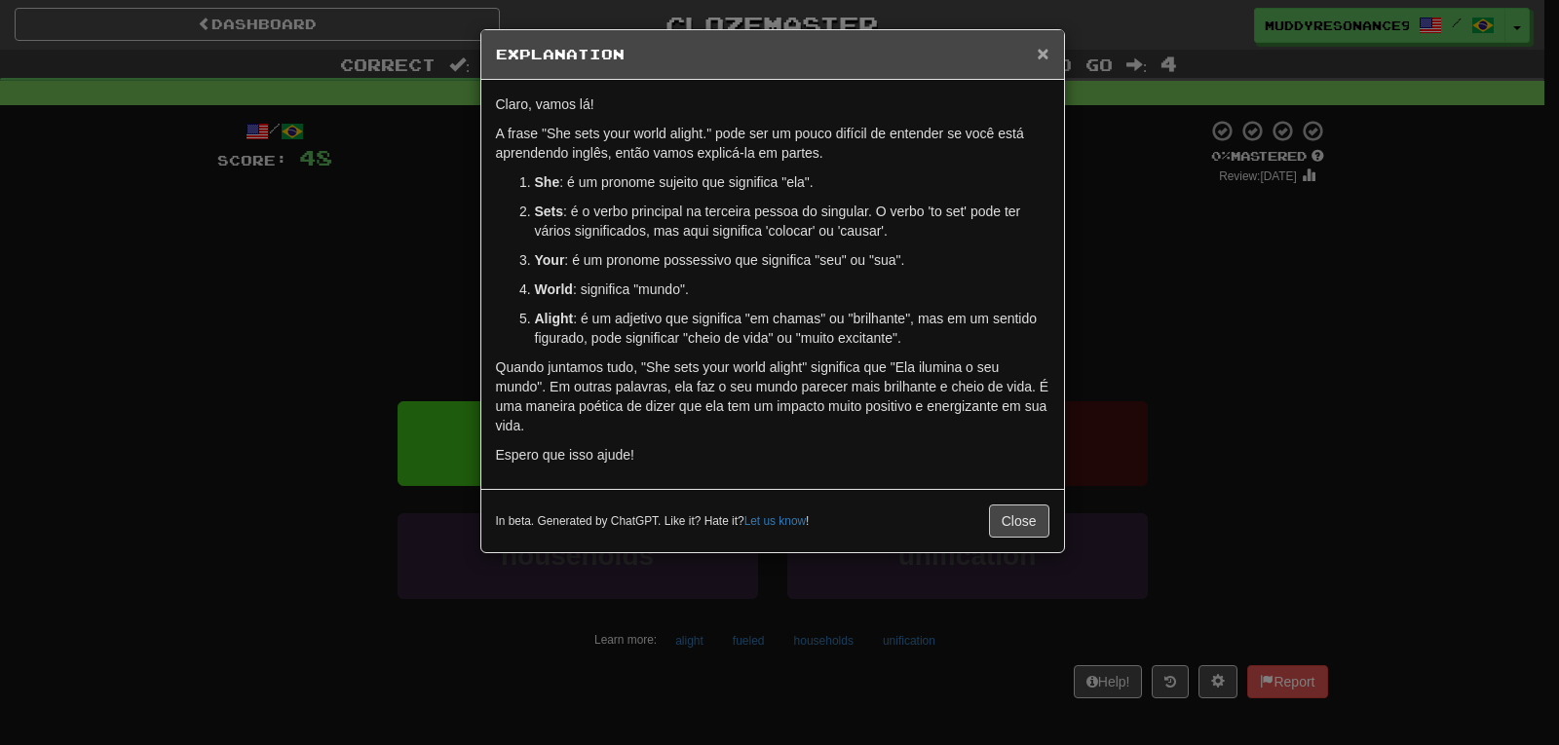
click at [1039, 54] on span "×" at bounding box center [1043, 53] width 12 height 22
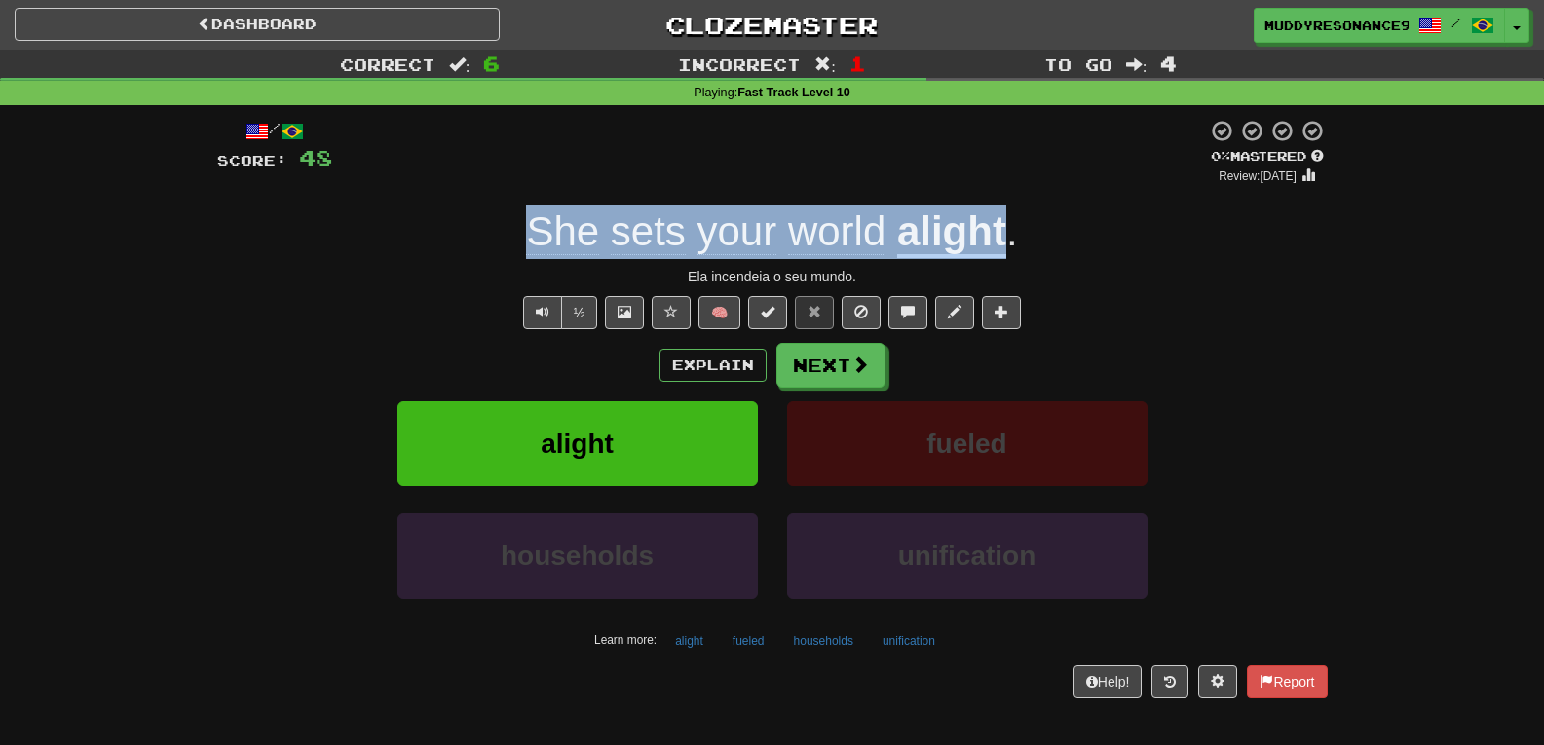
drag, startPoint x: 1007, startPoint y: 223, endPoint x: 512, endPoint y: 206, distance: 495.2
click at [512, 206] on div "She sets your world alight ." at bounding box center [772, 233] width 1111 height 54
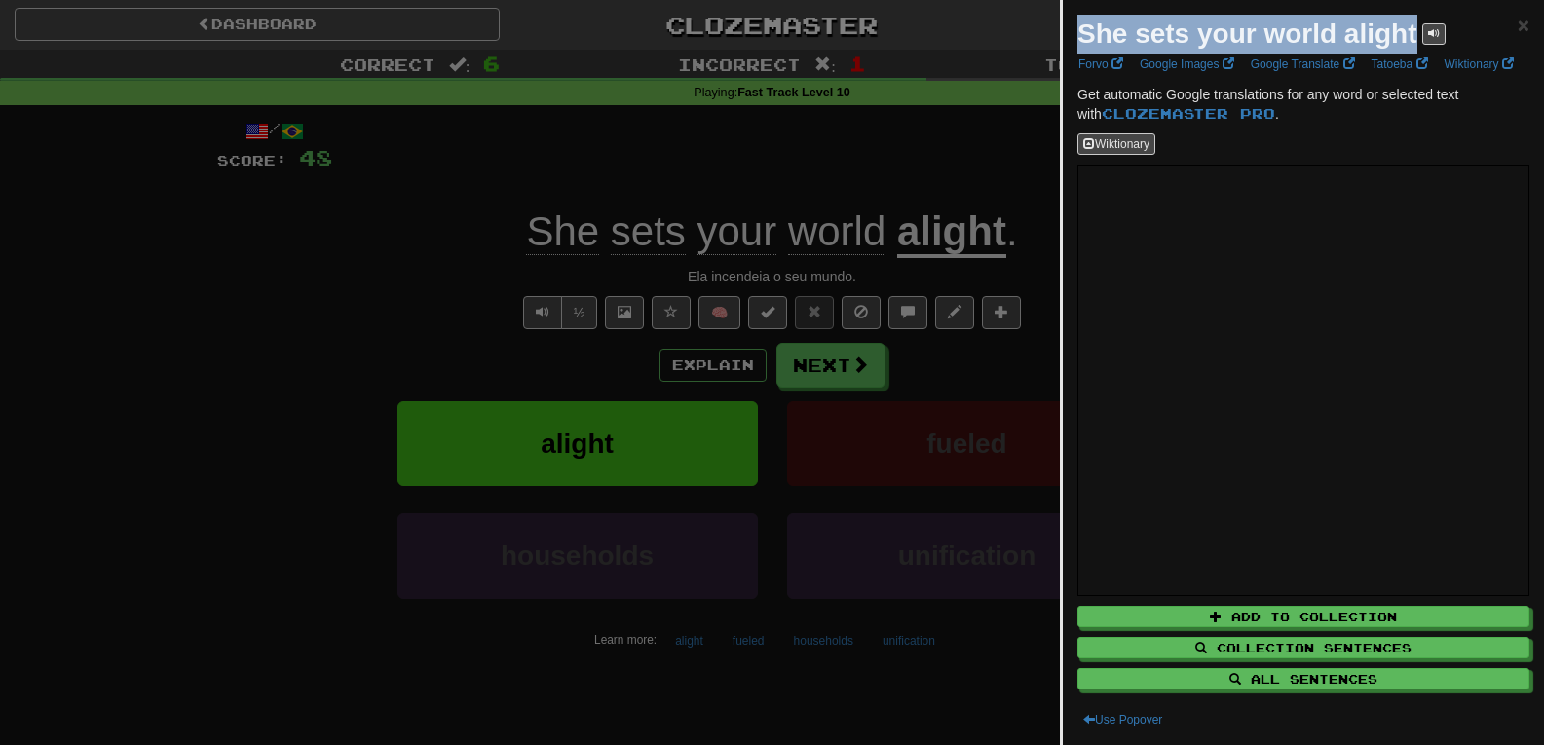
drag, startPoint x: 1076, startPoint y: 32, endPoint x: 1420, endPoint y: 20, distance: 345.1
click at [1420, 20] on div "She sets your world alight × Forvo Google Images Google Translate Tatoeba Wikti…" at bounding box center [1303, 372] width 481 height 745
copy strong "She sets your world alight"
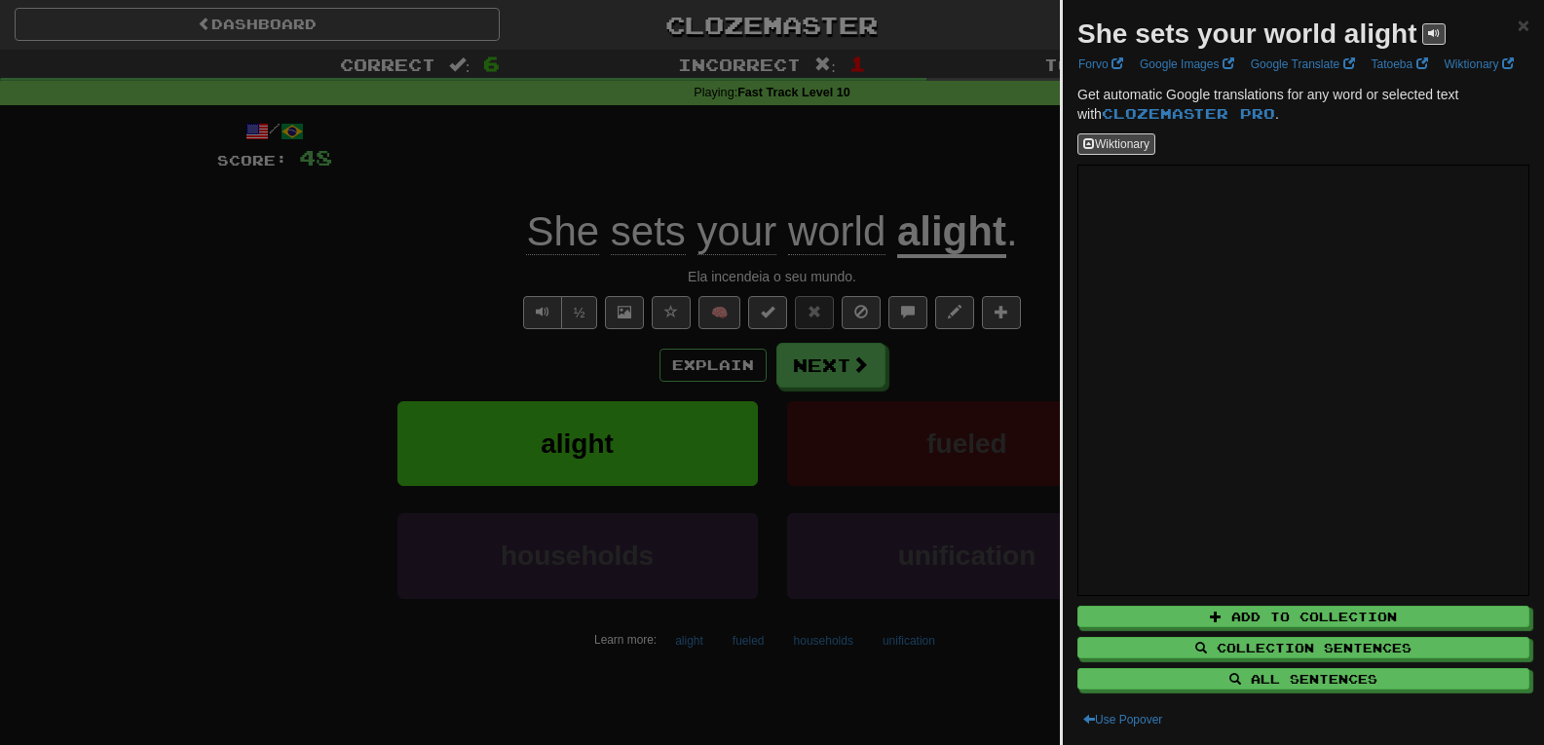
click at [910, 397] on div at bounding box center [772, 372] width 1544 height 745
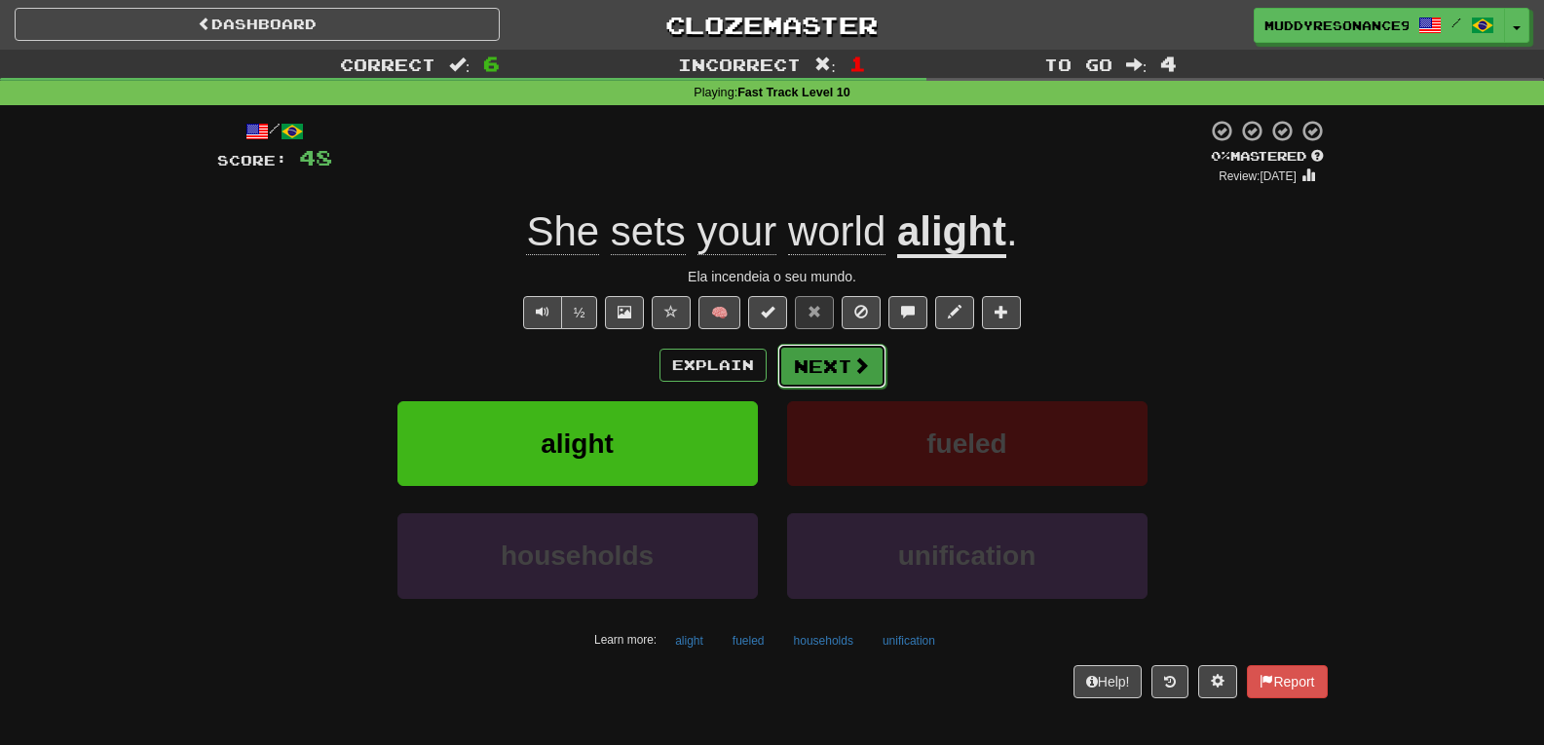
click at [838, 353] on button "Next" at bounding box center [831, 366] width 109 height 45
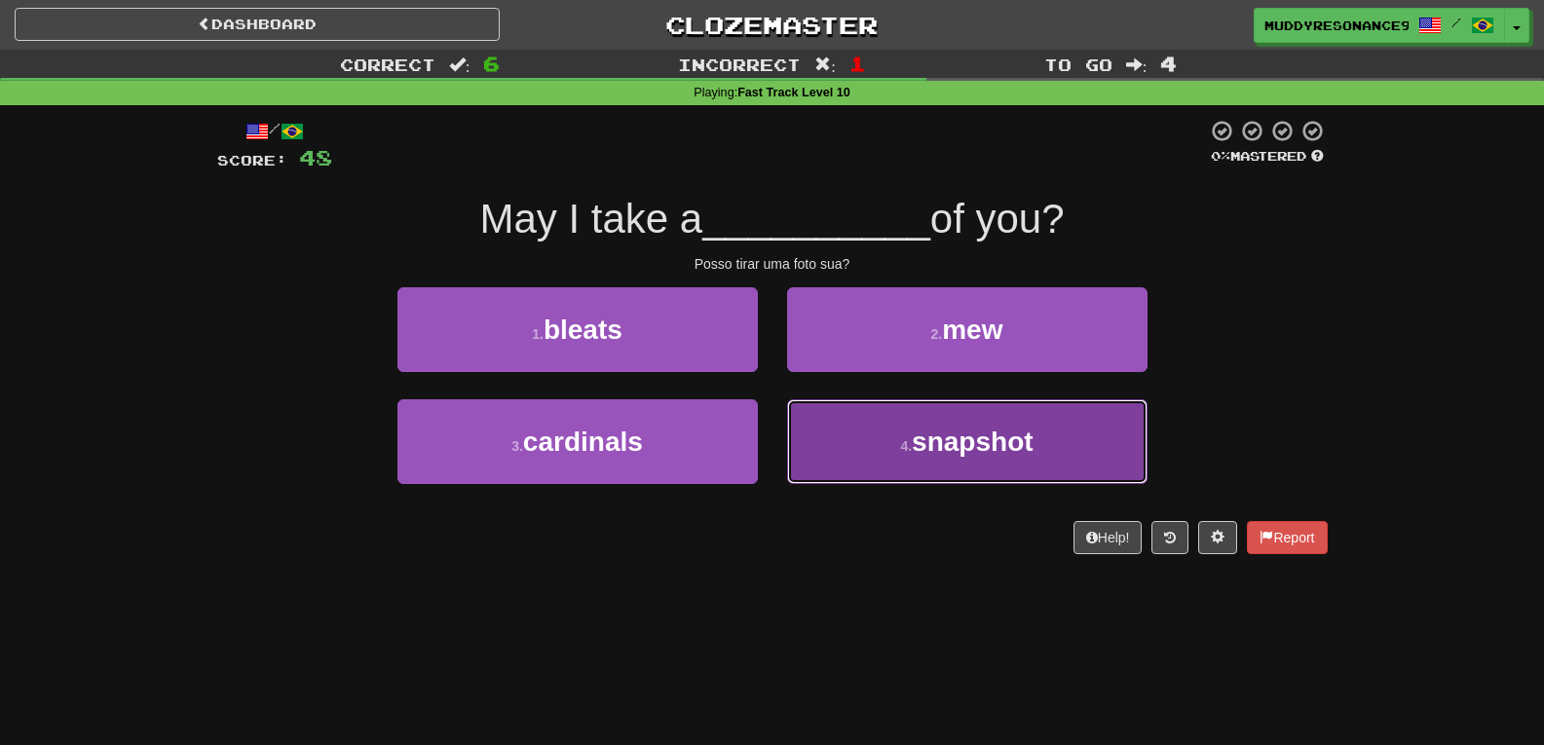
click at [892, 435] on button "4 . snapshot" at bounding box center [967, 441] width 360 height 85
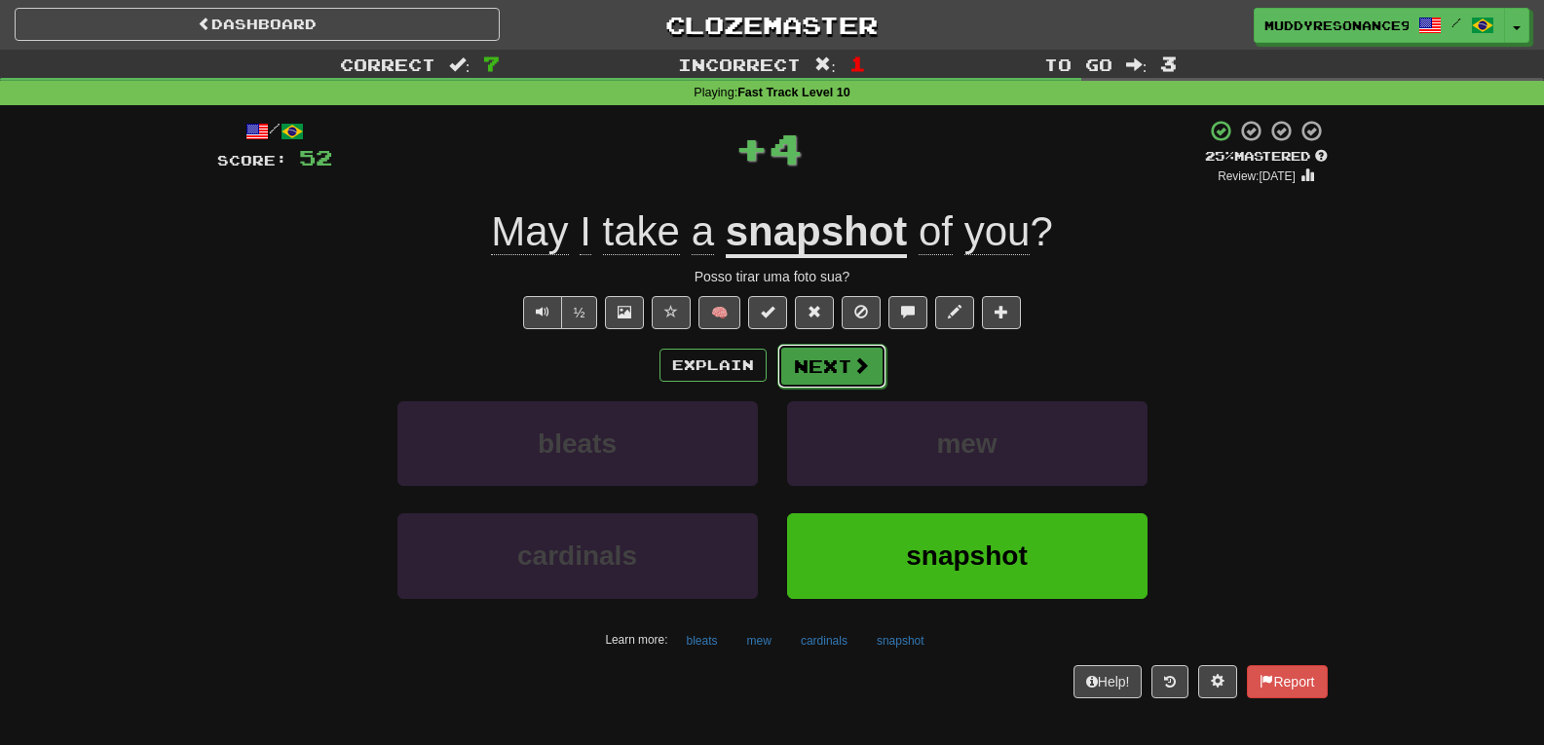
click at [824, 366] on button "Next" at bounding box center [831, 366] width 109 height 45
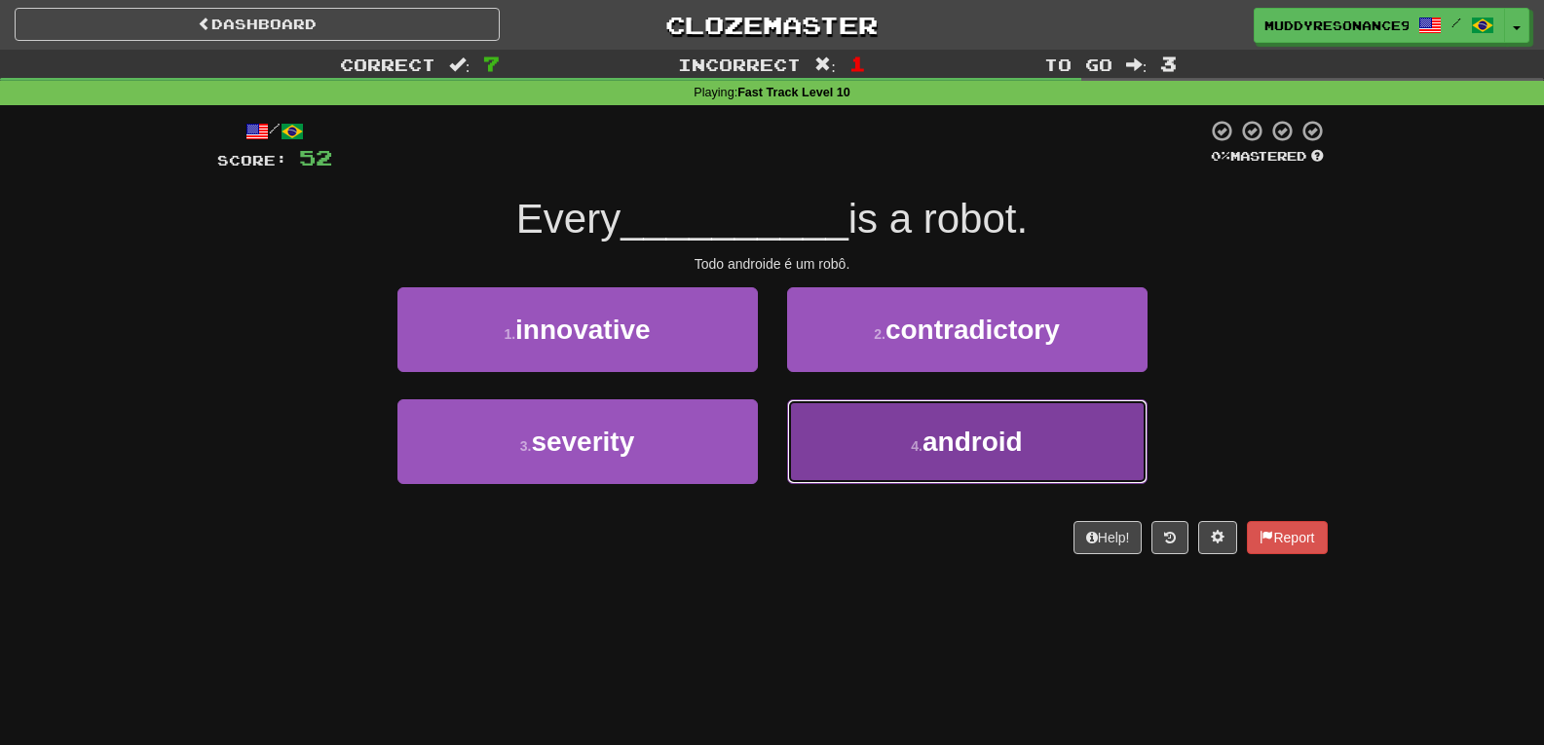
click at [923, 435] on button "4 . android" at bounding box center [967, 441] width 360 height 85
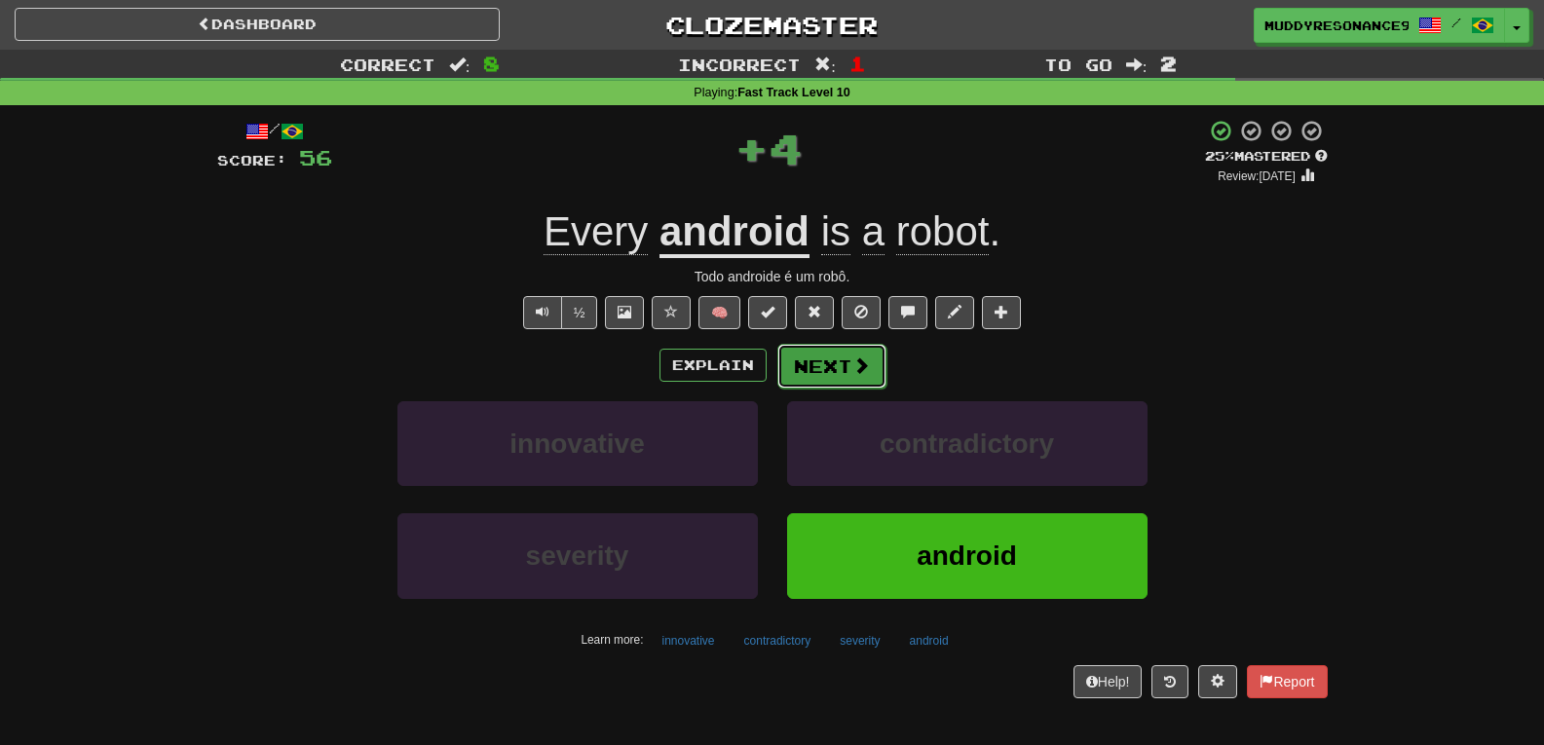
click at [818, 367] on button "Next" at bounding box center [831, 366] width 109 height 45
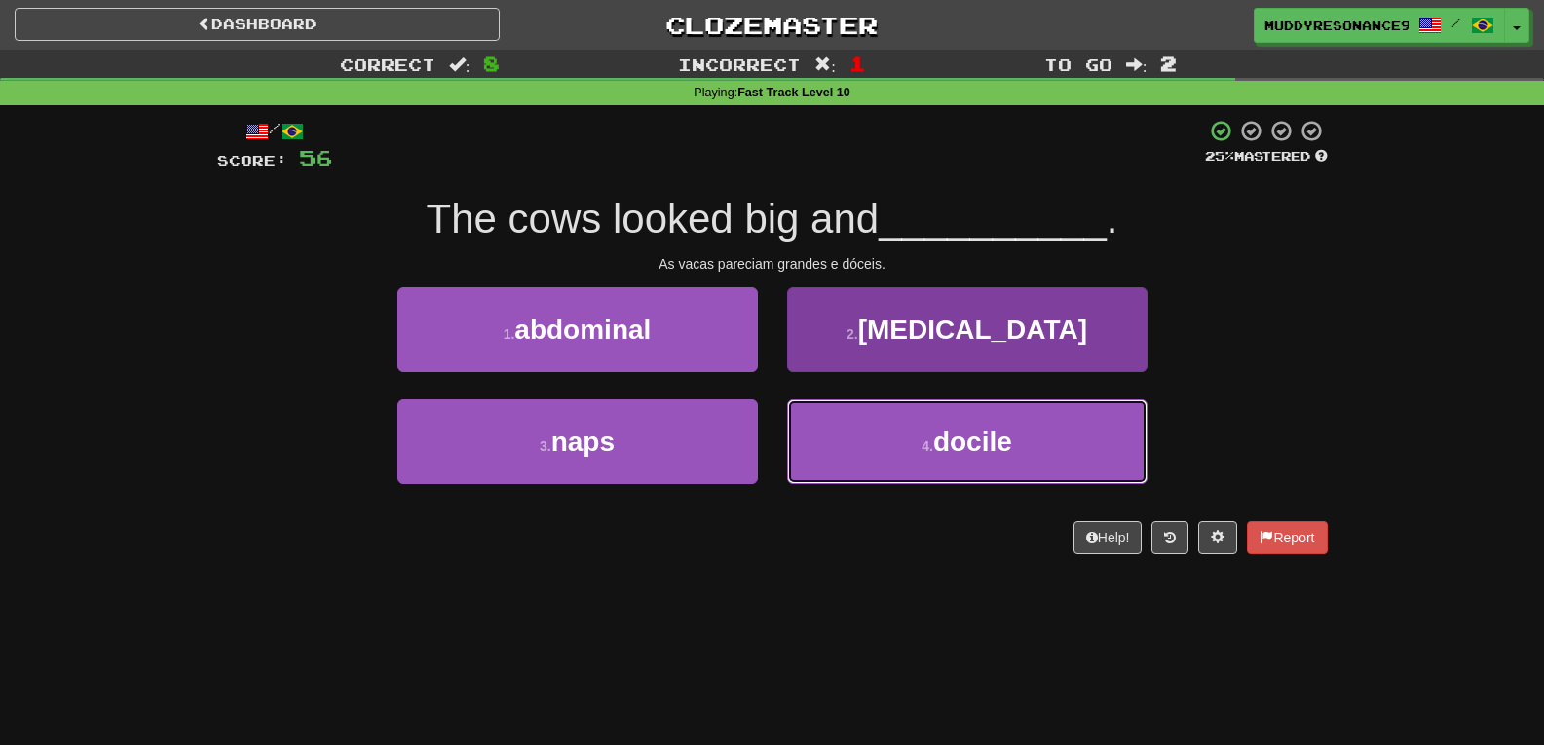
click at [982, 427] on span "docile" at bounding box center [972, 442] width 79 height 30
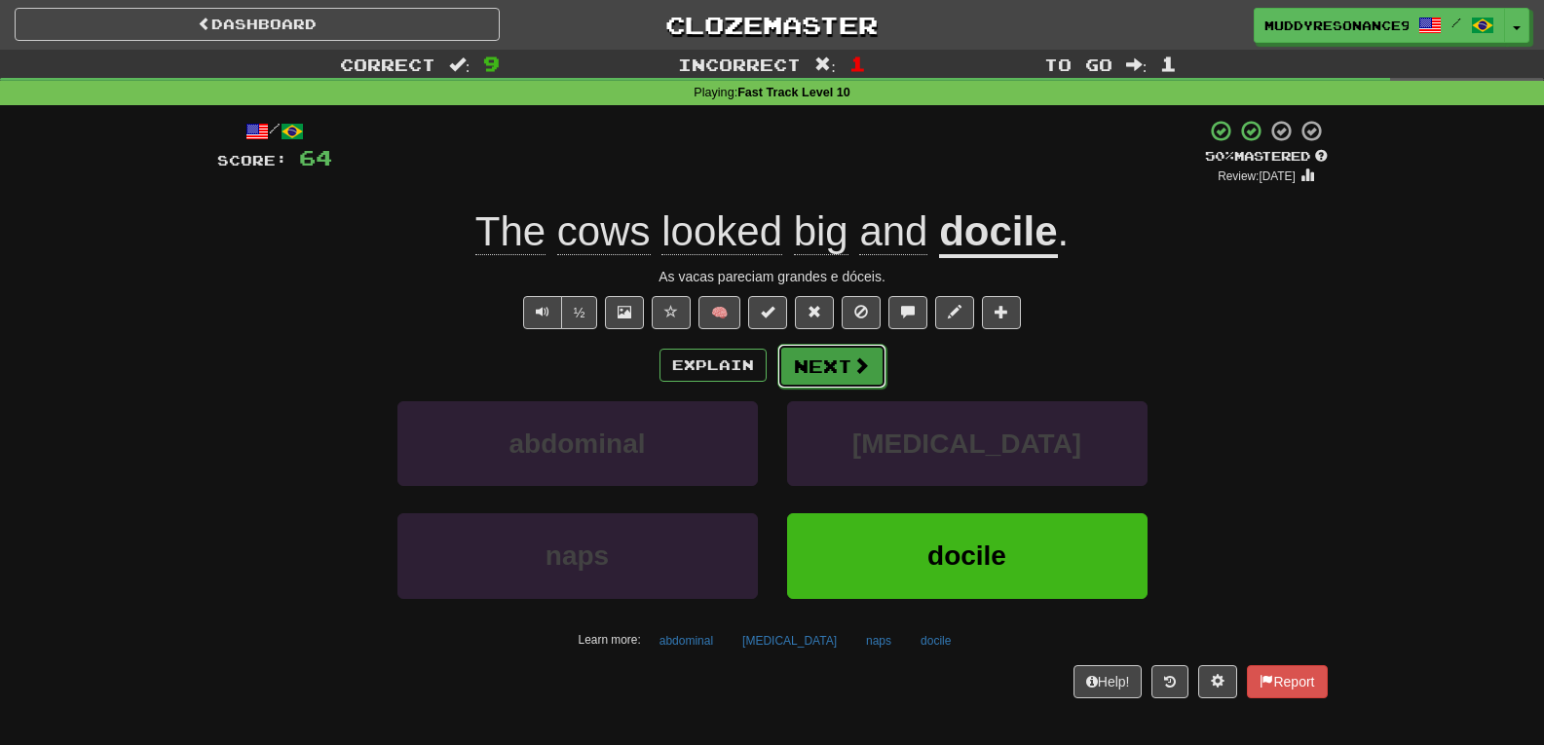
click at [832, 362] on button "Next" at bounding box center [831, 366] width 109 height 45
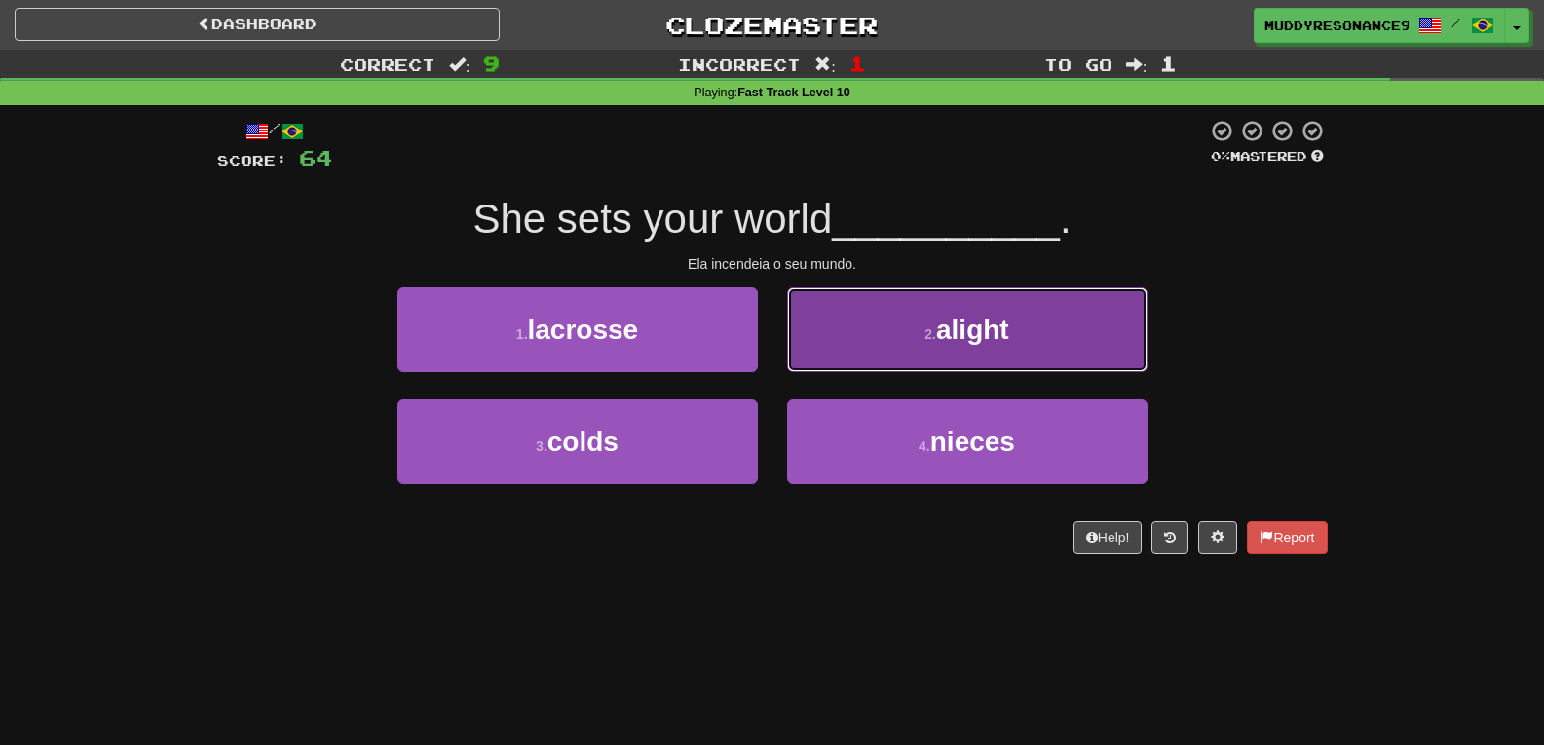
click at [934, 338] on small "2 ." at bounding box center [931, 334] width 12 height 16
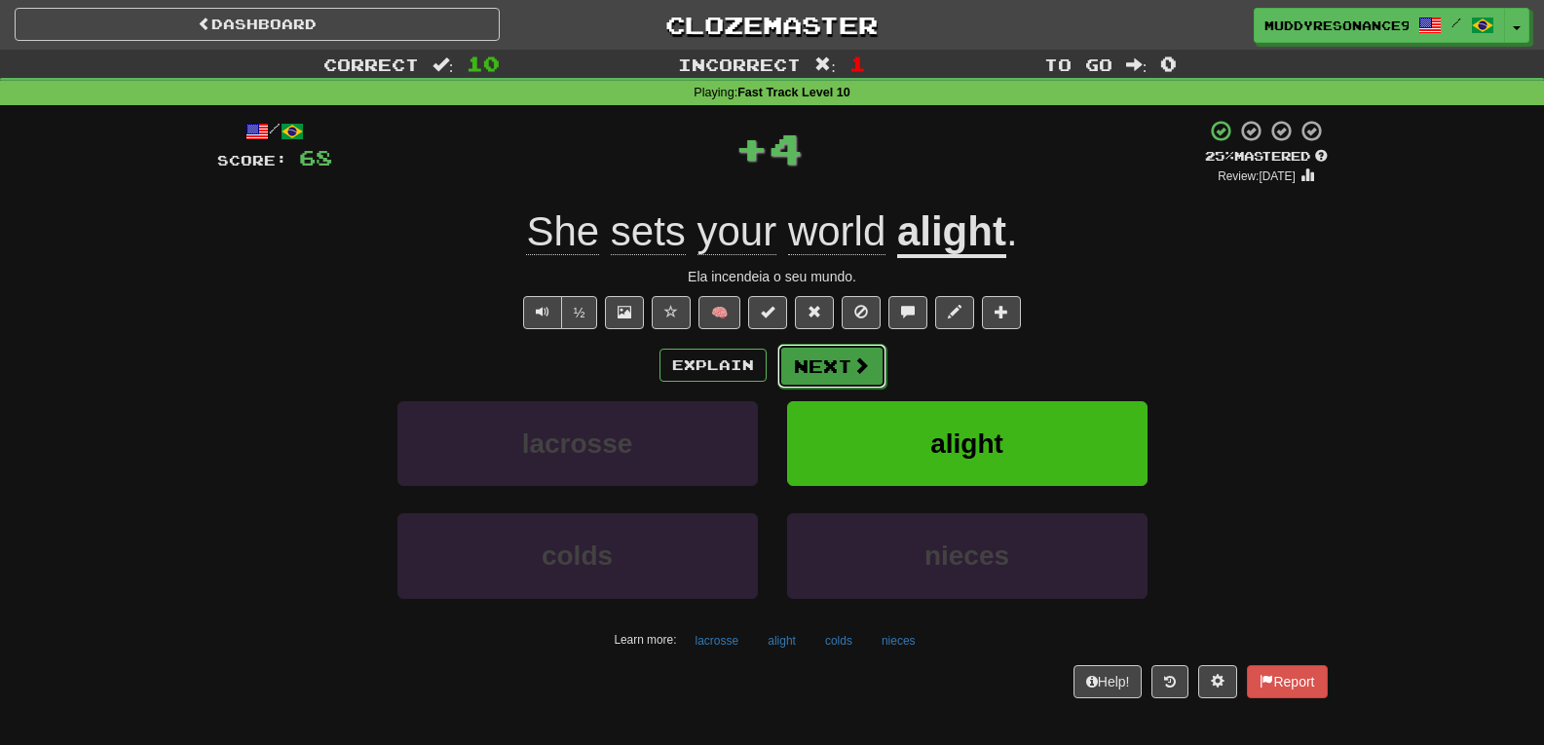
click at [854, 369] on span at bounding box center [861, 366] width 18 height 18
